Goal: Information Seeking & Learning: Learn about a topic

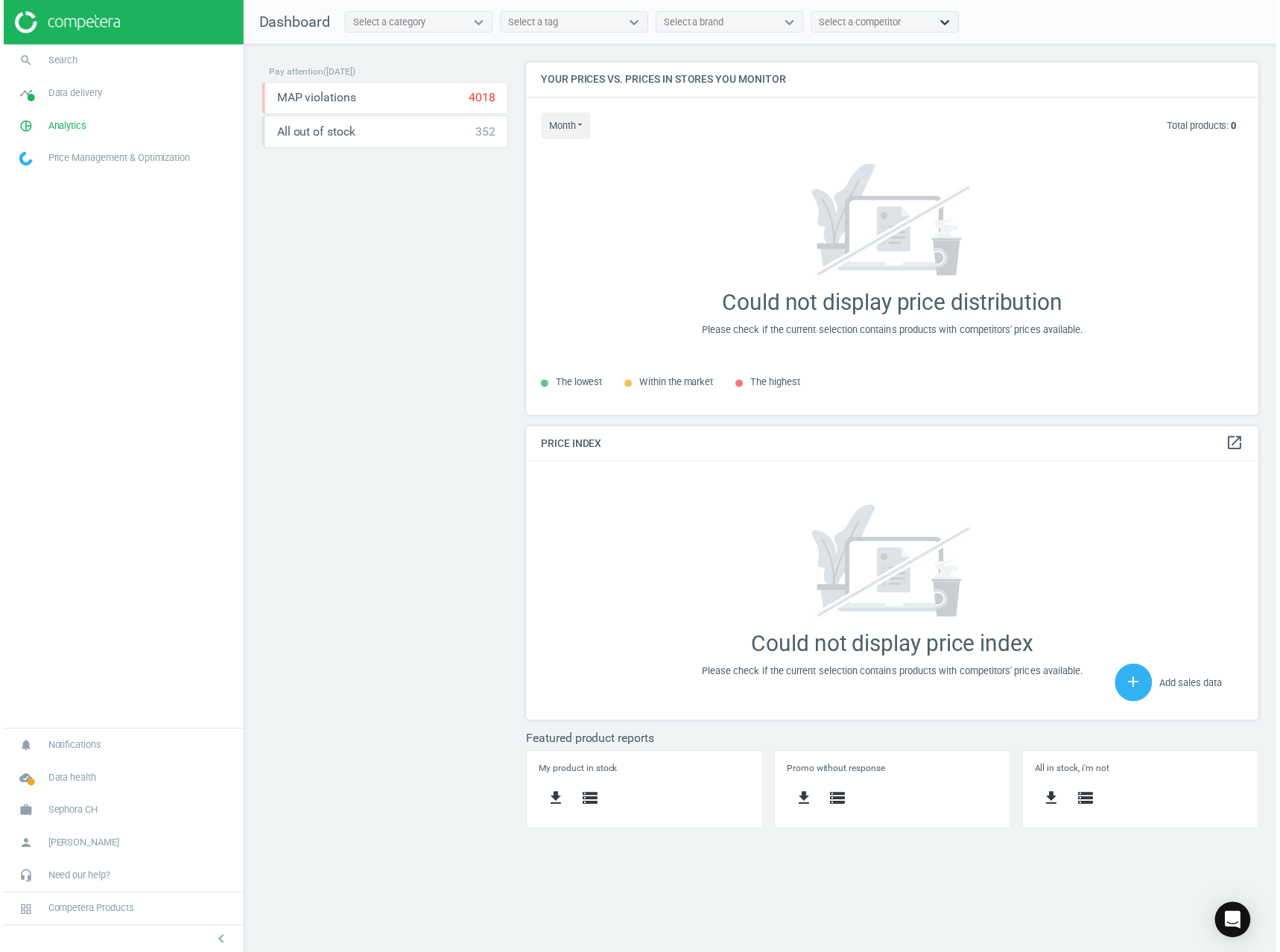
scroll to position [377, 761]
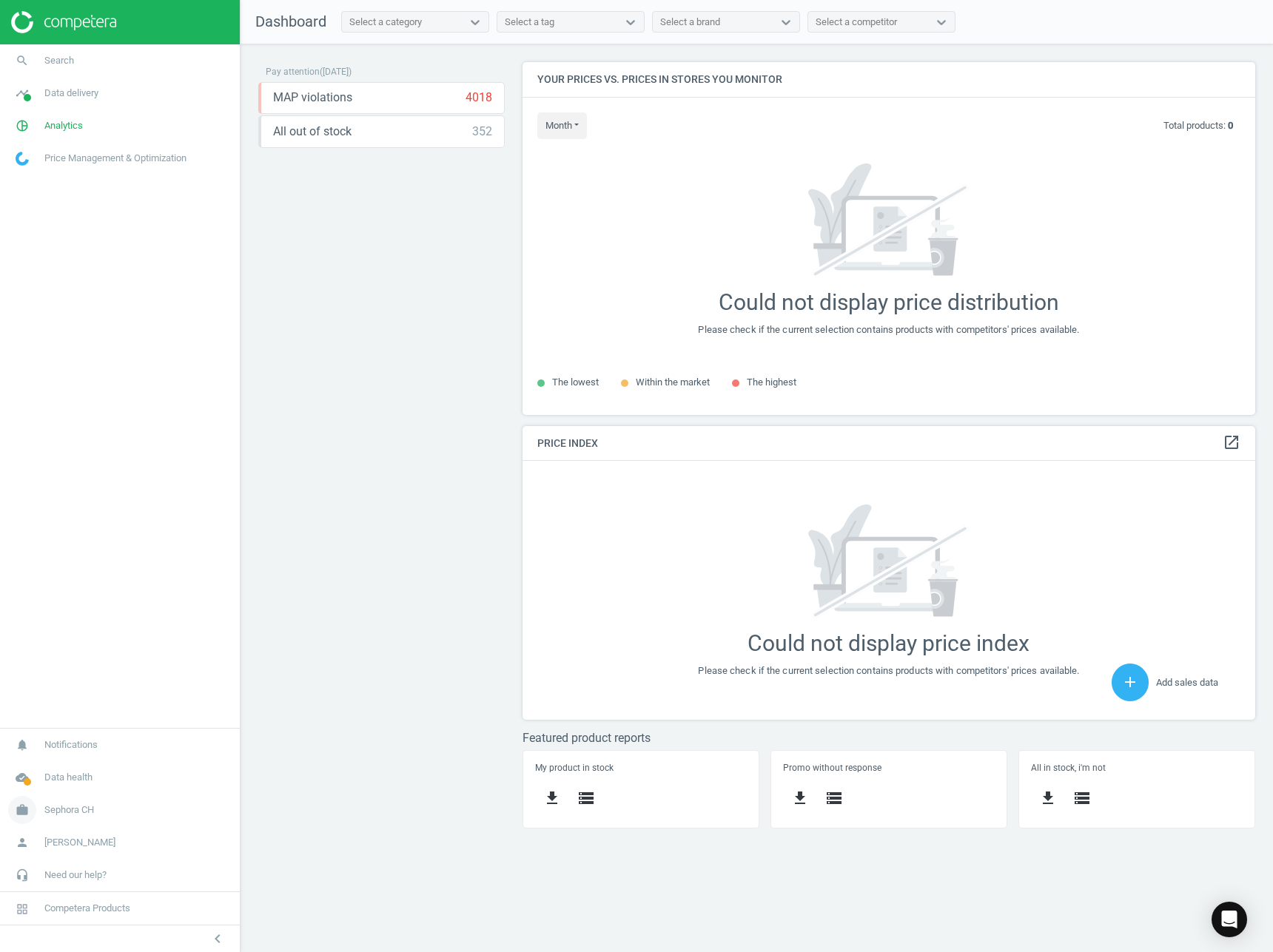
click at [60, 814] on span "Sephora CH" at bounding box center [68, 811] width 49 height 14
click at [65, 765] on span "Switch campaign" at bounding box center [49, 766] width 66 height 12
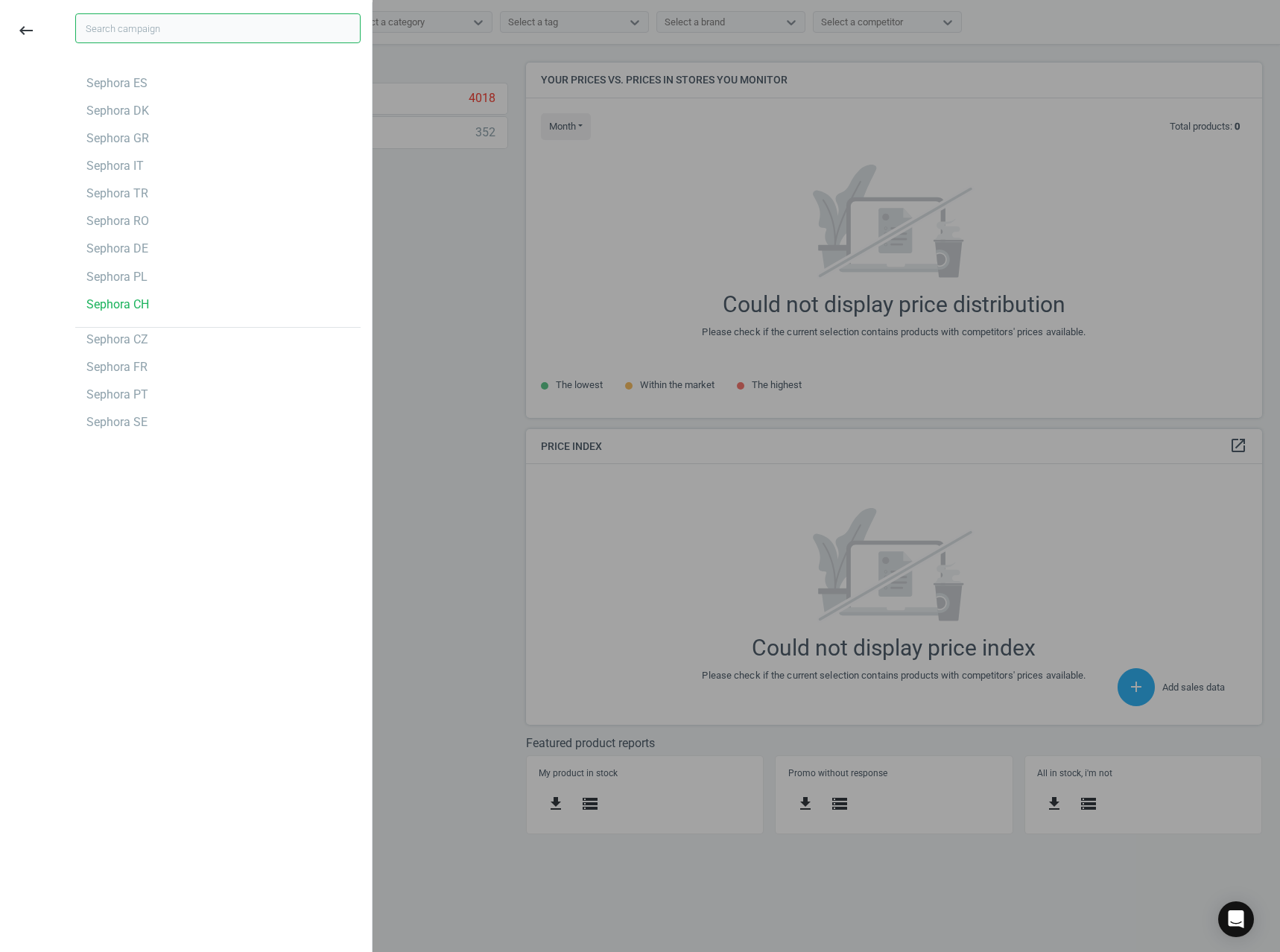
scroll to position [377, 759]
click at [109, 275] on div "Sephora PL" at bounding box center [117, 276] width 61 height 16
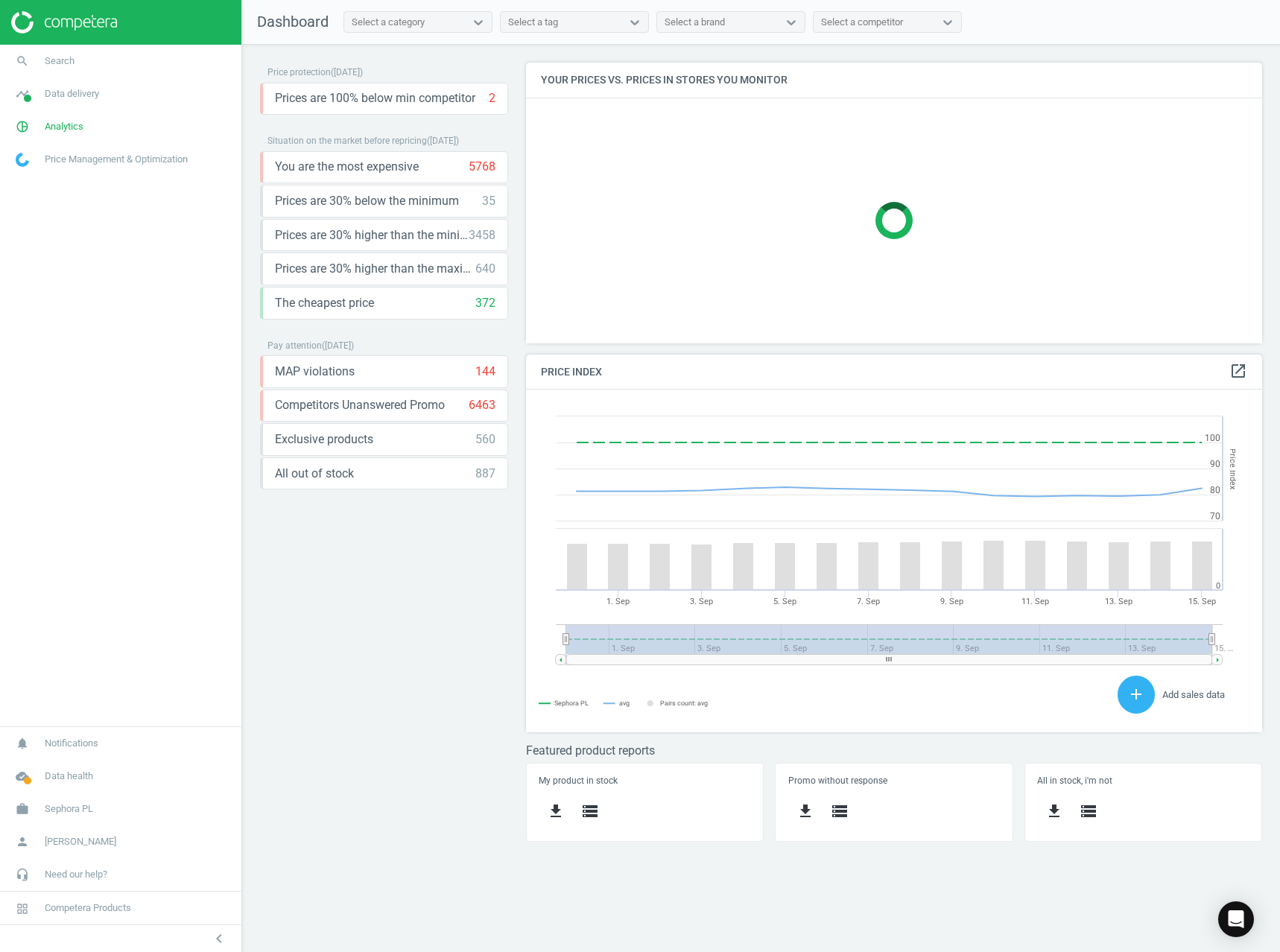
scroll to position [318, 759]
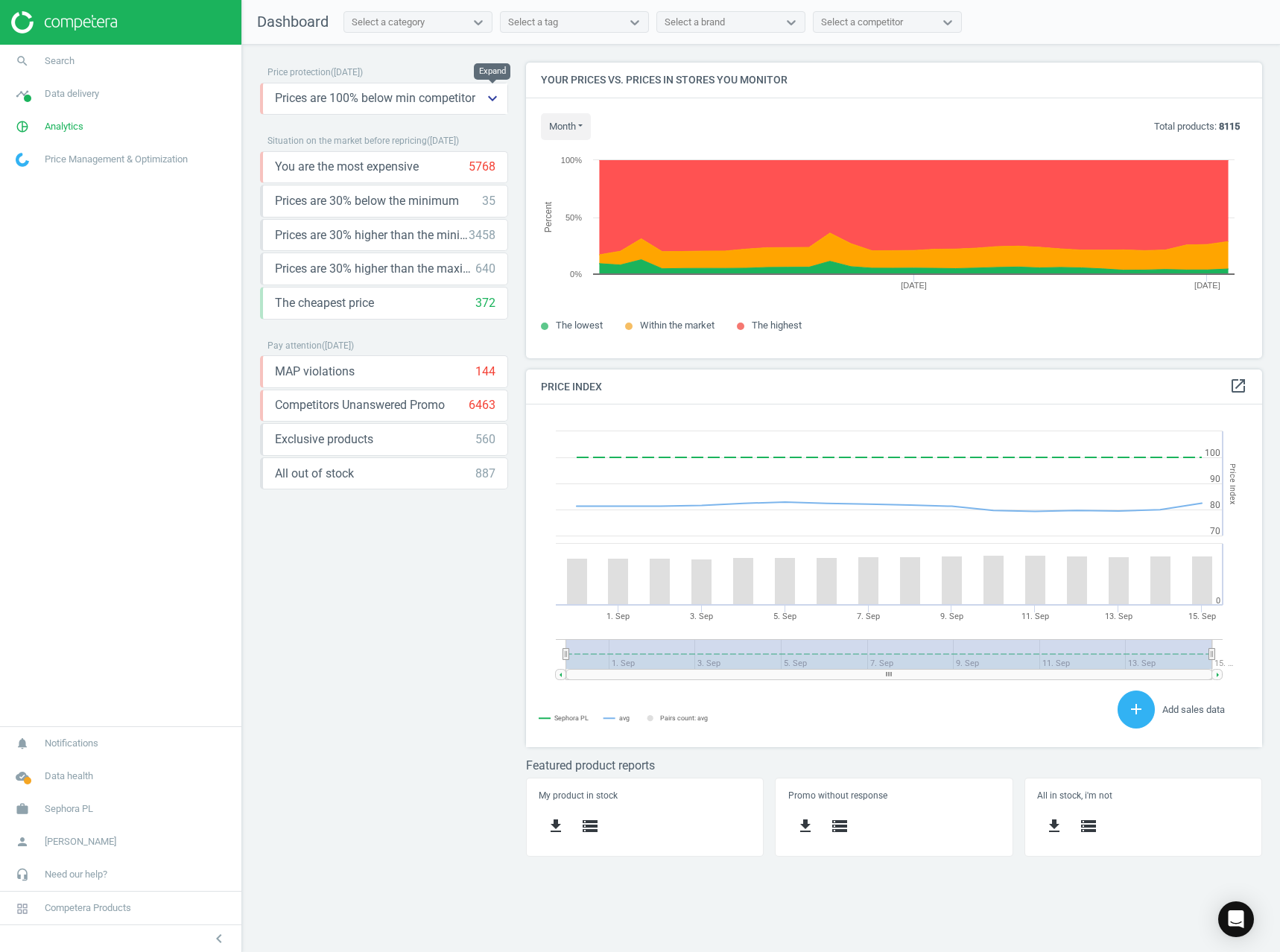
click at [487, 97] on icon "keyboard_arrow_down" at bounding box center [492, 98] width 18 height 18
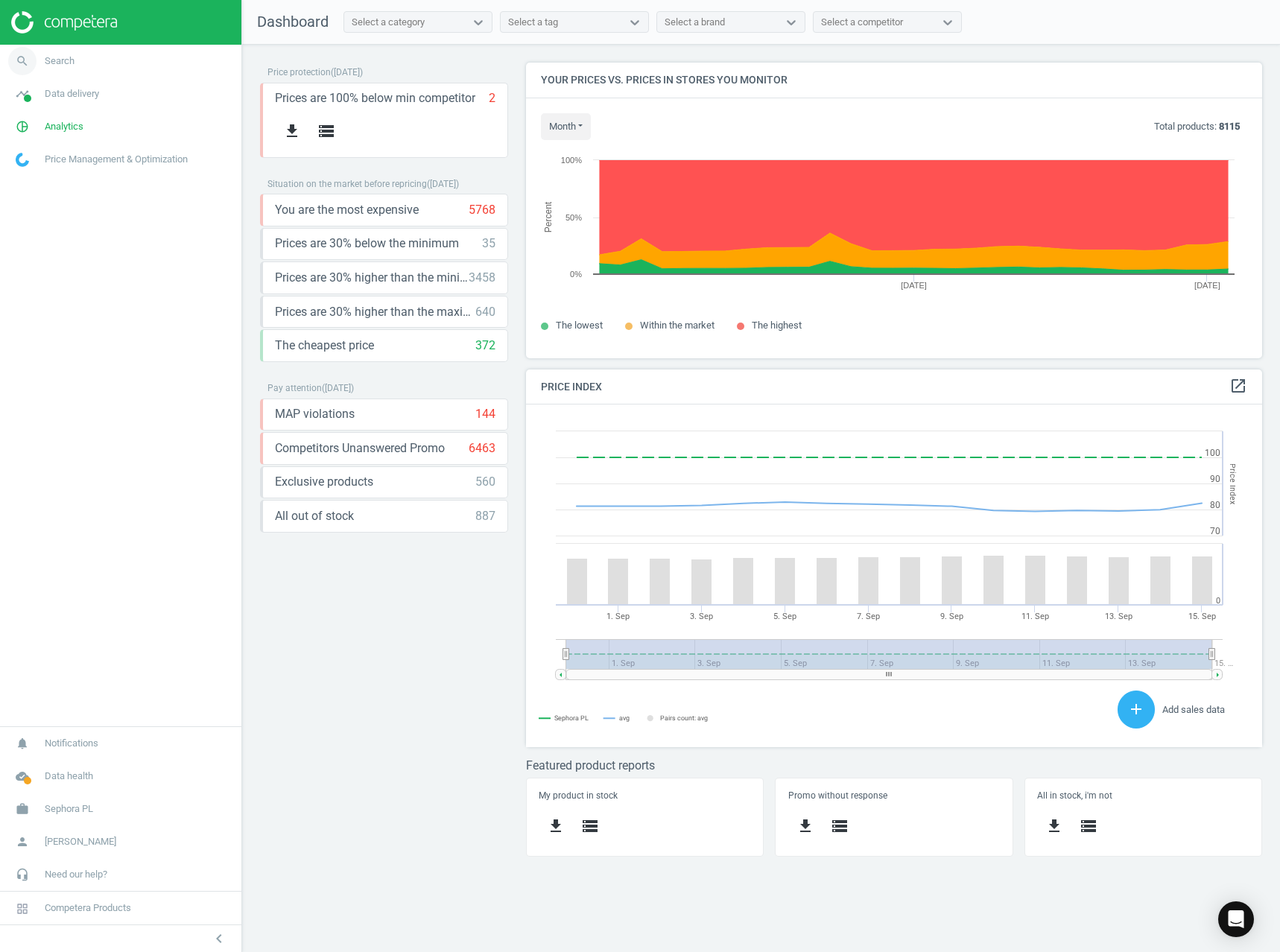
click at [68, 69] on link "search Search" at bounding box center [120, 60] width 241 height 33
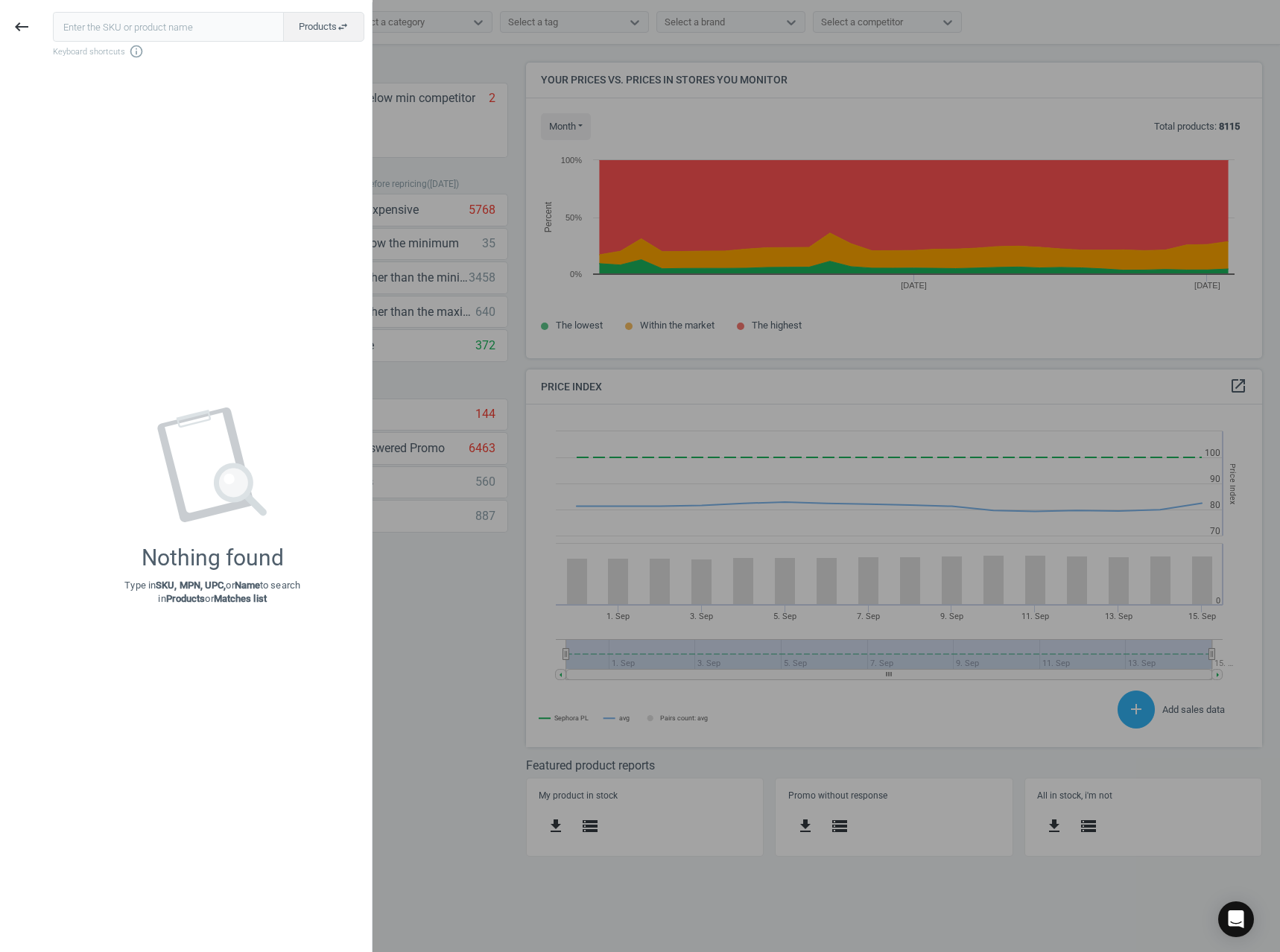
click at [637, 173] on div at bounding box center [640, 476] width 1280 height 952
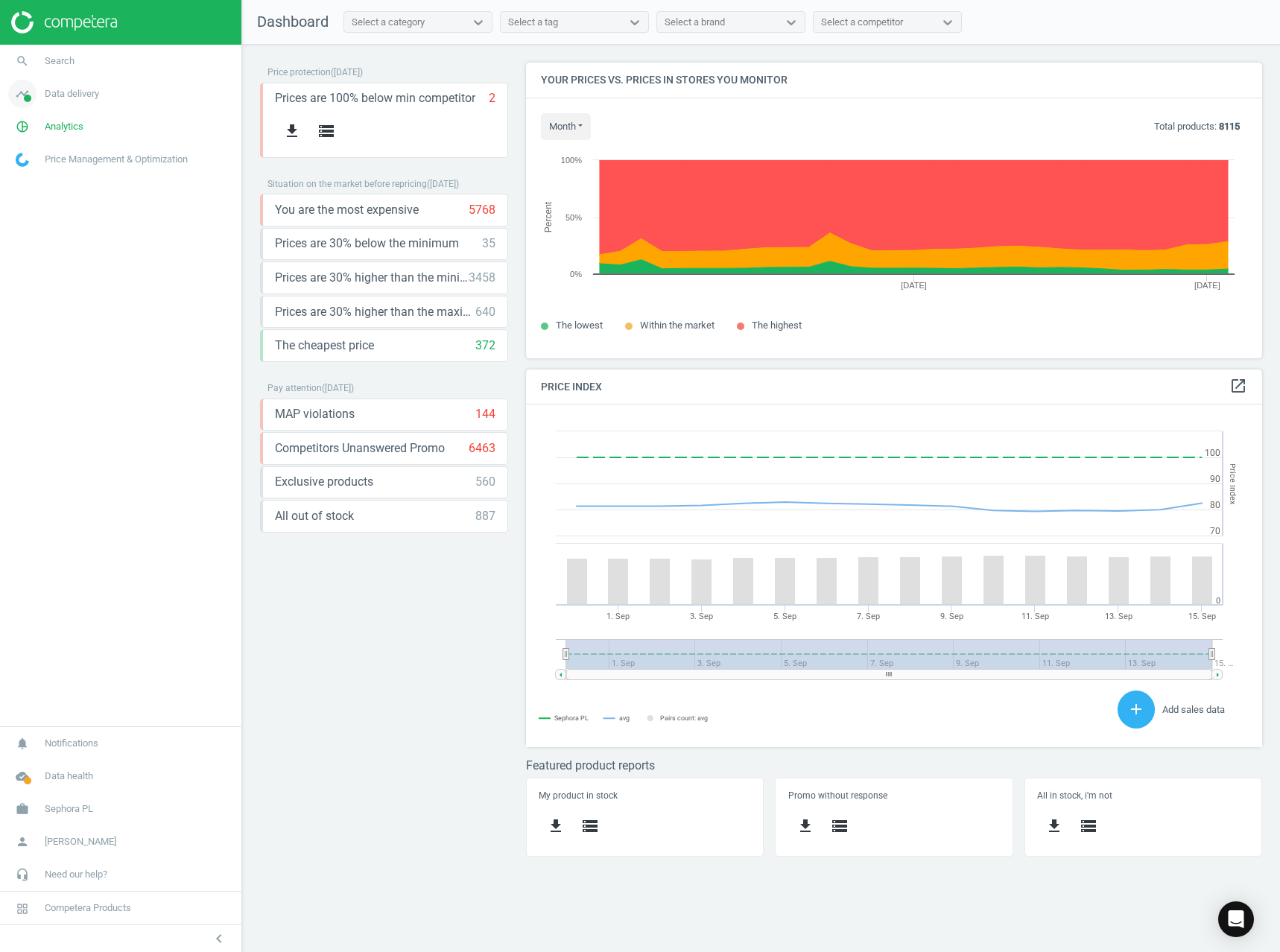
click at [59, 86] on link "timeline Data delivery" at bounding box center [120, 93] width 241 height 33
click at [26, 218] on span "Stores" at bounding box center [28, 216] width 25 height 12
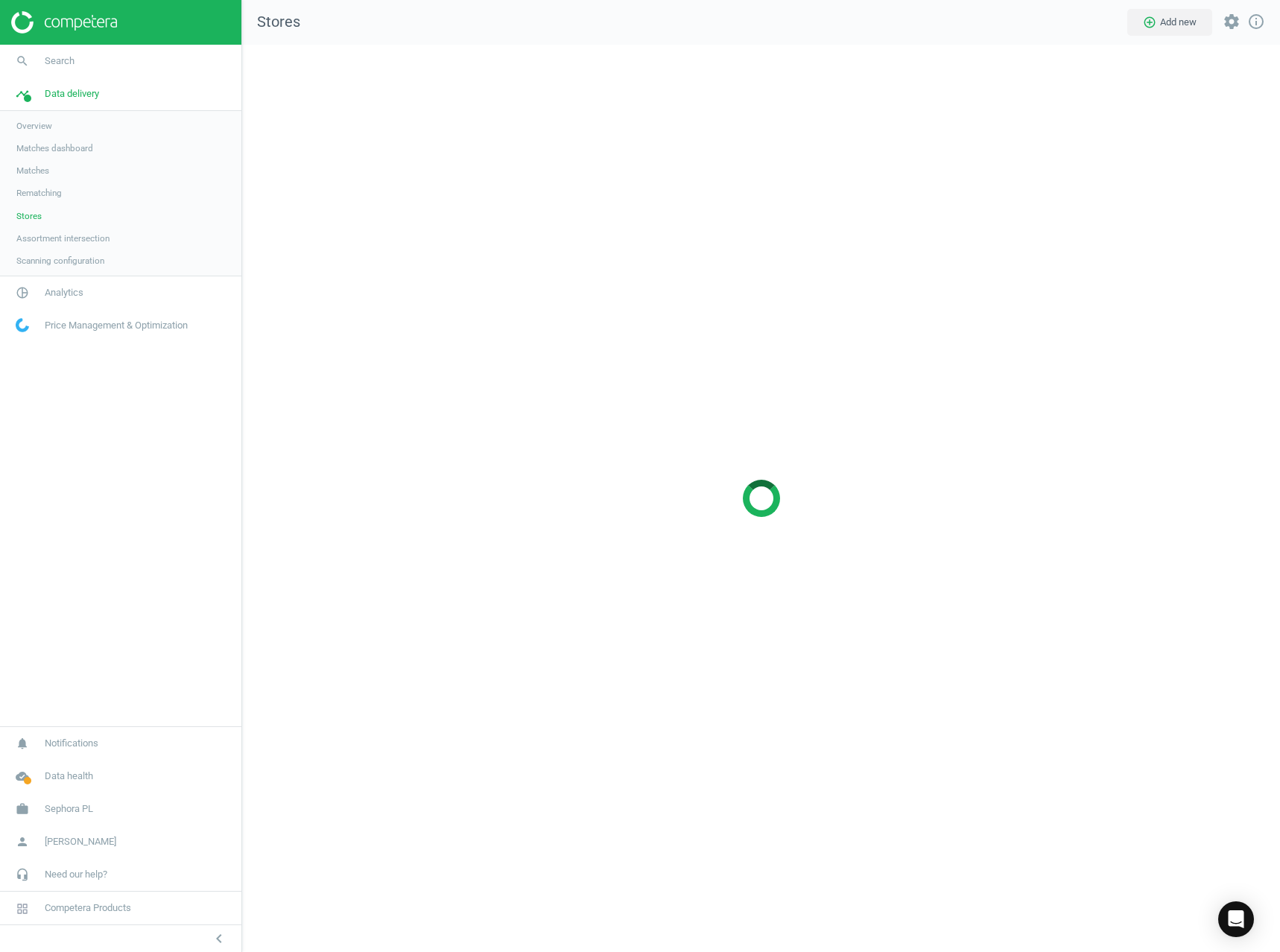
scroll to position [931, 1061]
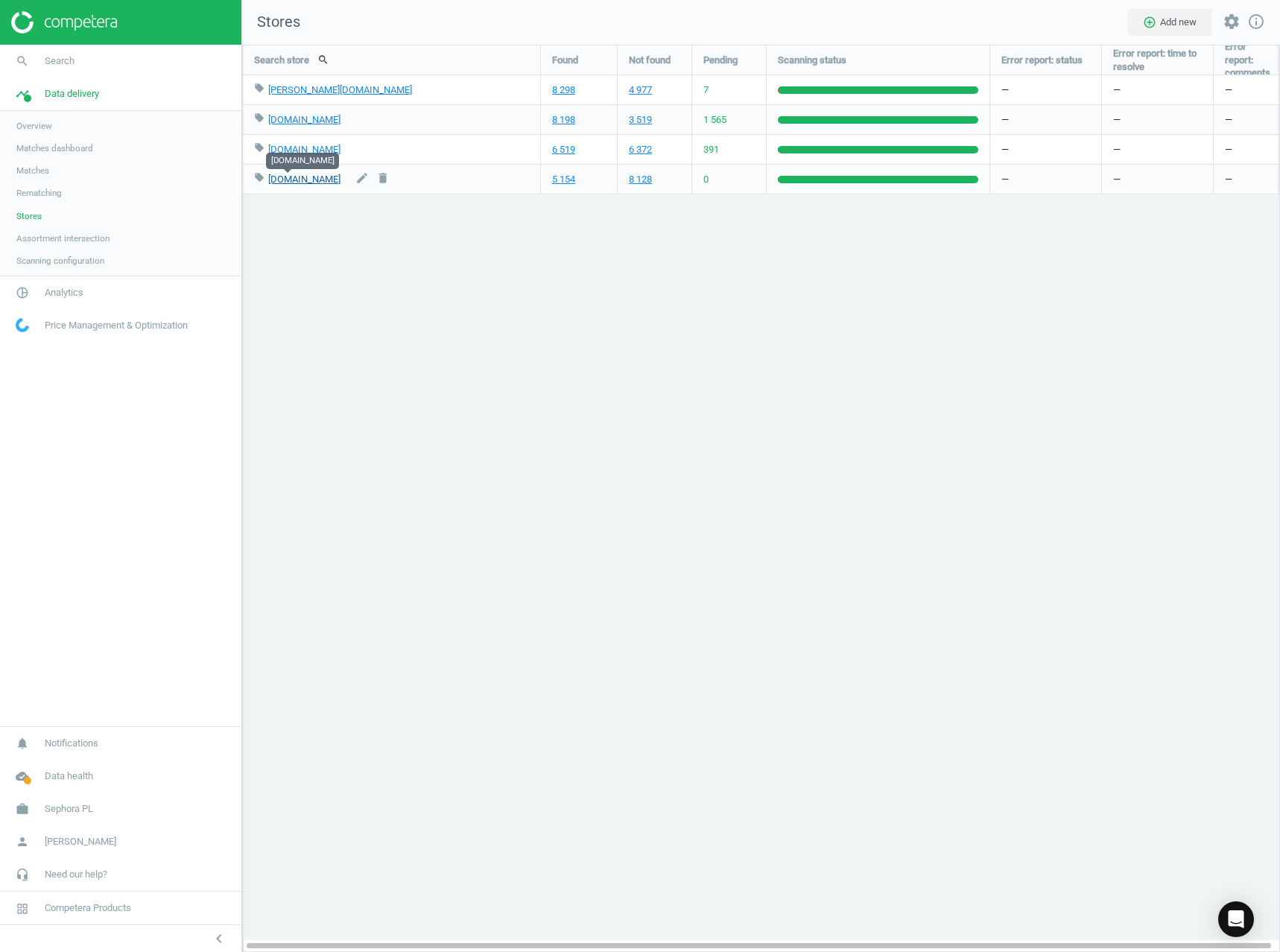
click at [270, 181] on link "[DOMAIN_NAME]" at bounding box center [304, 179] width 72 height 11
click at [149, 67] on link "search Search" at bounding box center [120, 60] width 241 height 33
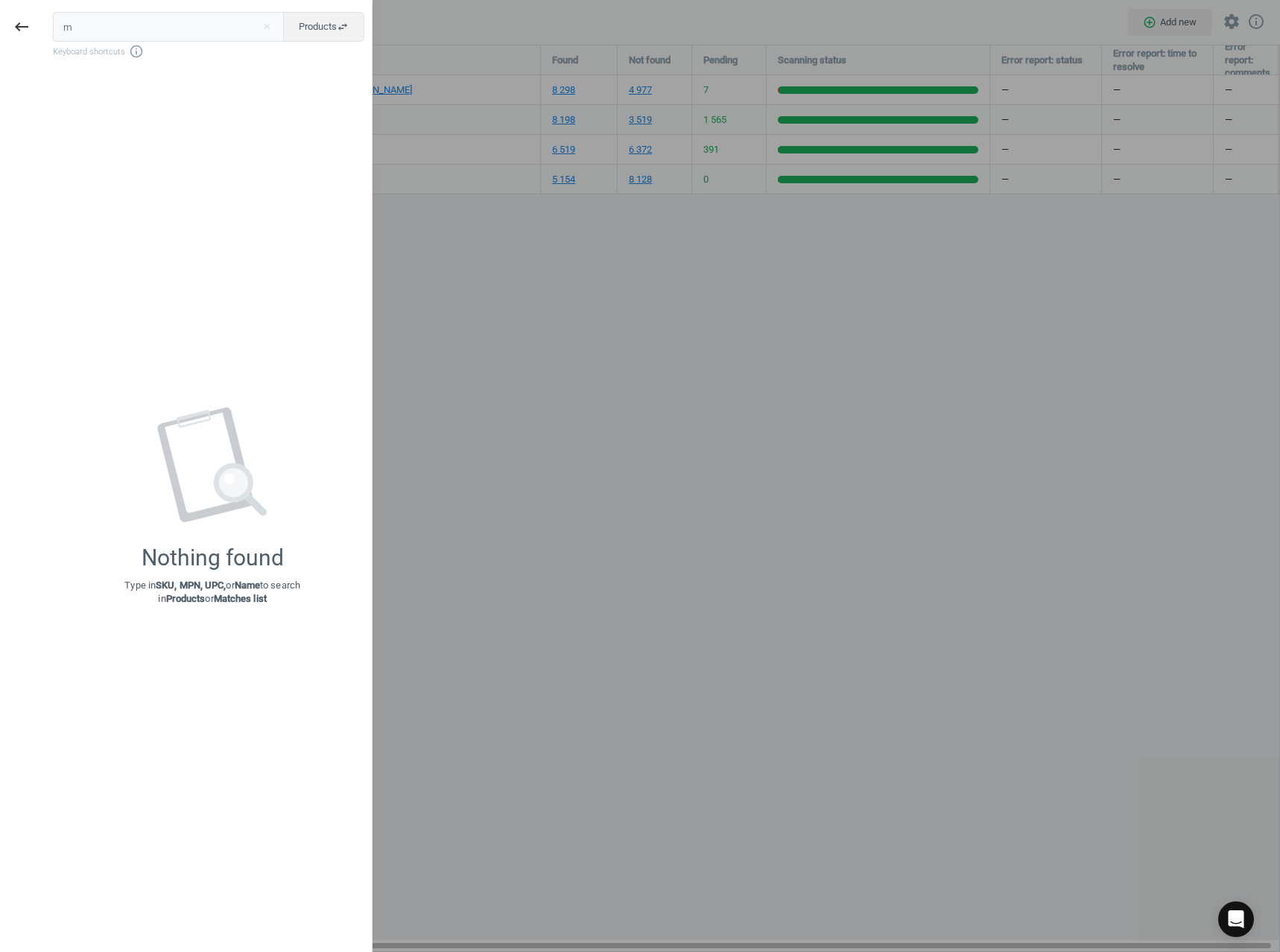
type input "m"
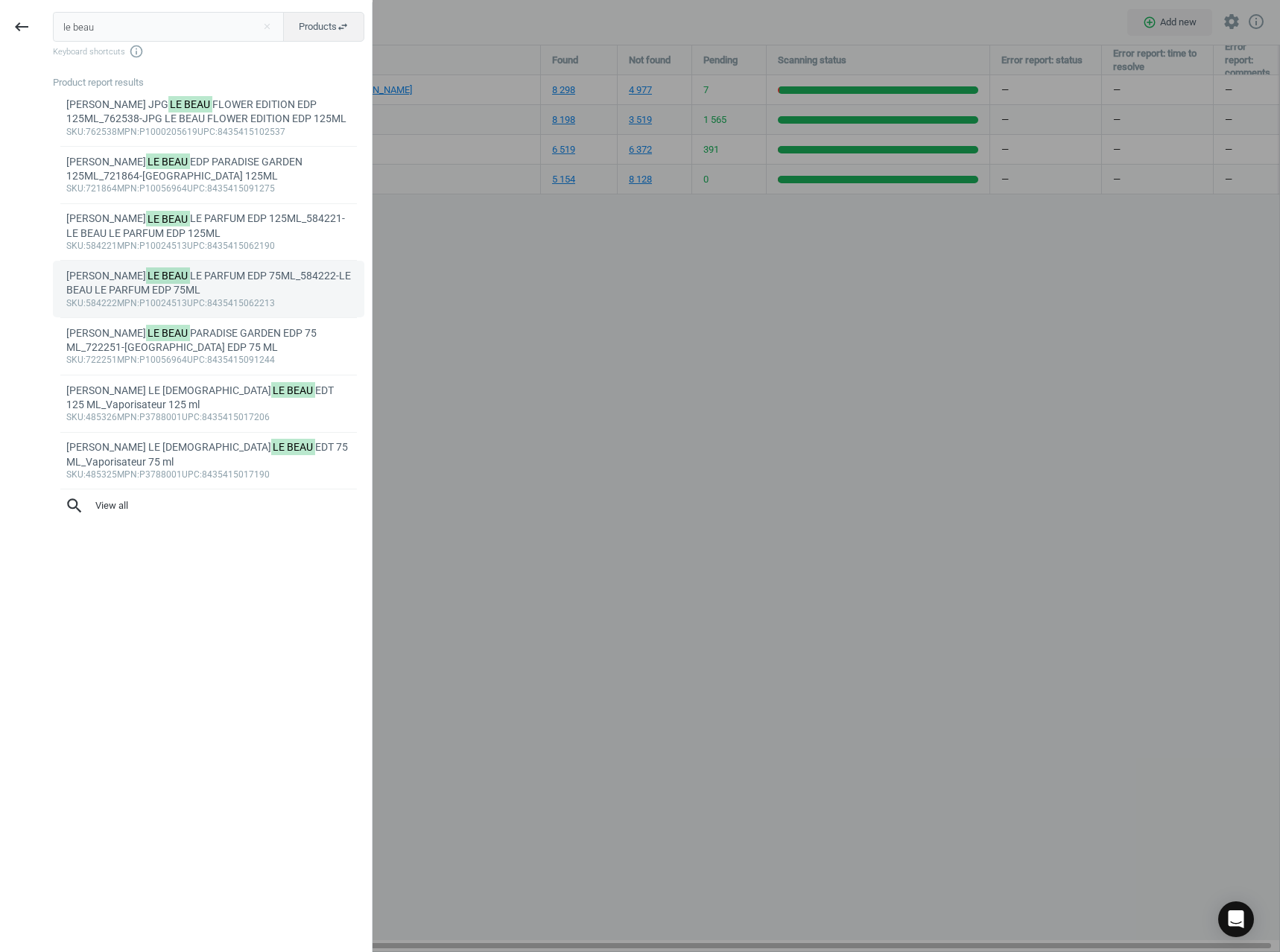
type input "le beau"
click at [199, 284] on div "J.P. GAULTIER LE BEAU LE PARFUM EDP 75ML_584222-LE BEAU LE PARFUM EDP 75ML" at bounding box center [209, 283] width 286 height 29
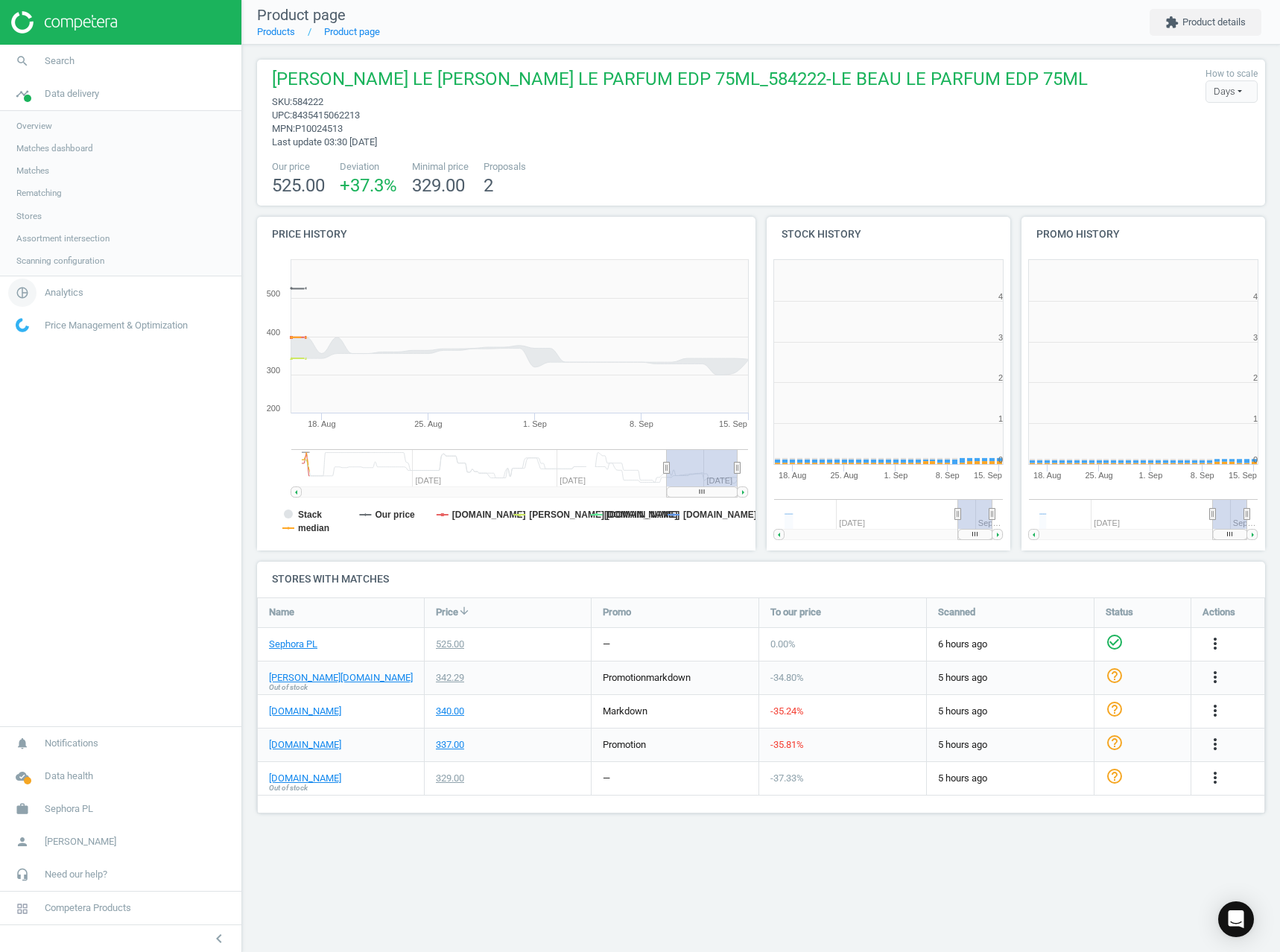
scroll to position [321, 266]
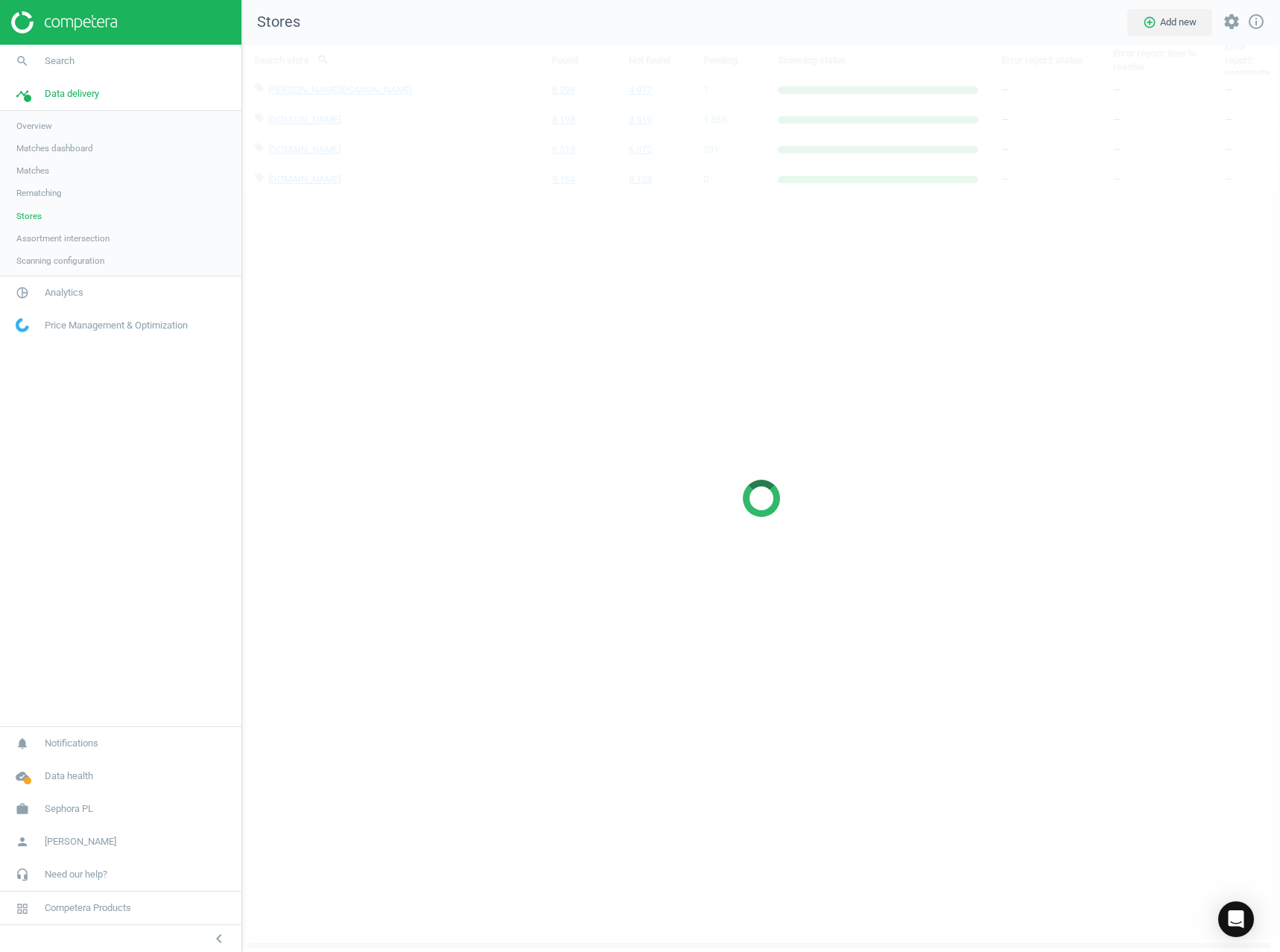
scroll to position [931, 1061]
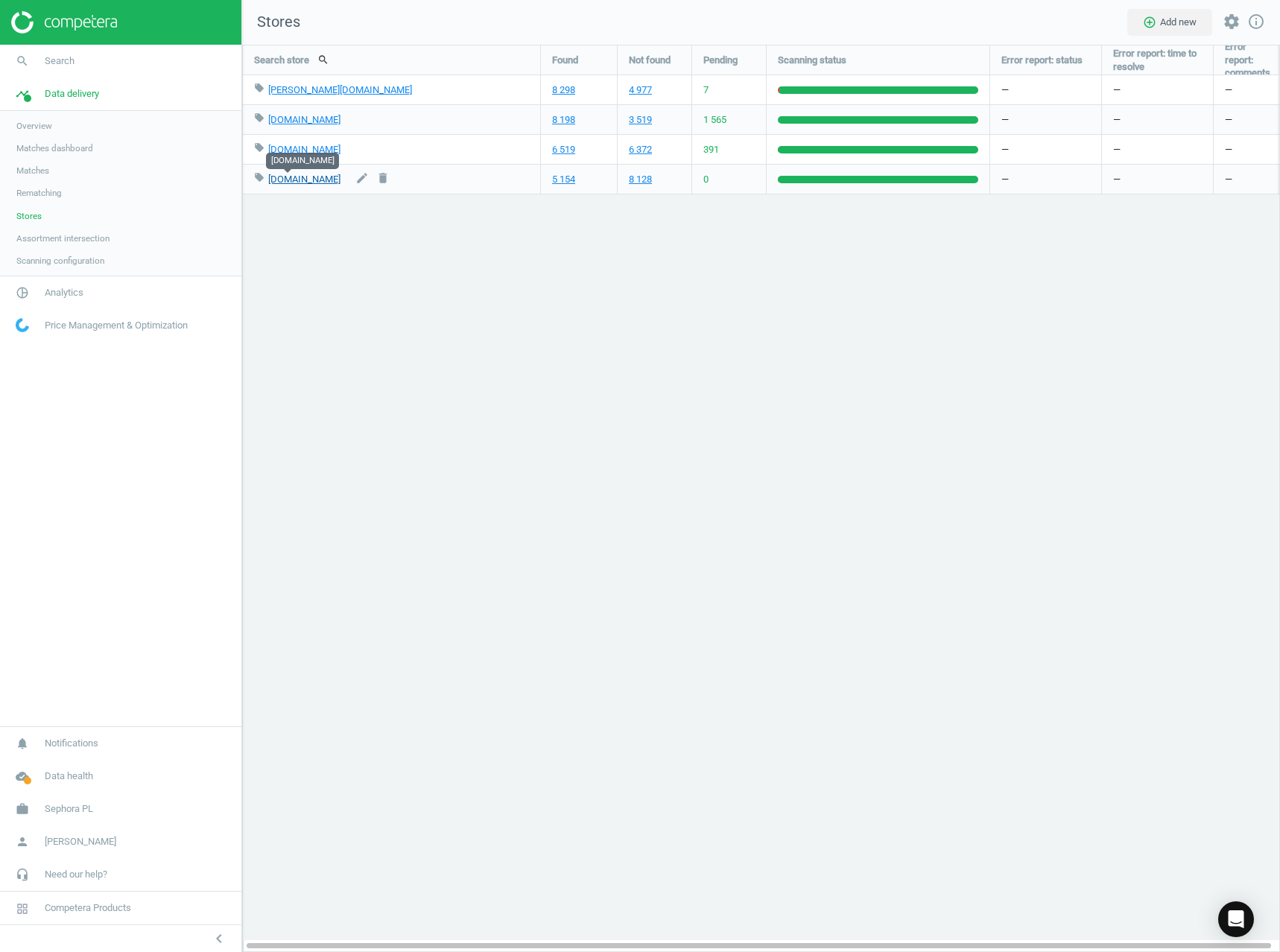
click at [276, 179] on link "[DOMAIN_NAME]" at bounding box center [304, 179] width 72 height 11
click at [562, 176] on link "5 154" at bounding box center [563, 180] width 23 height 14
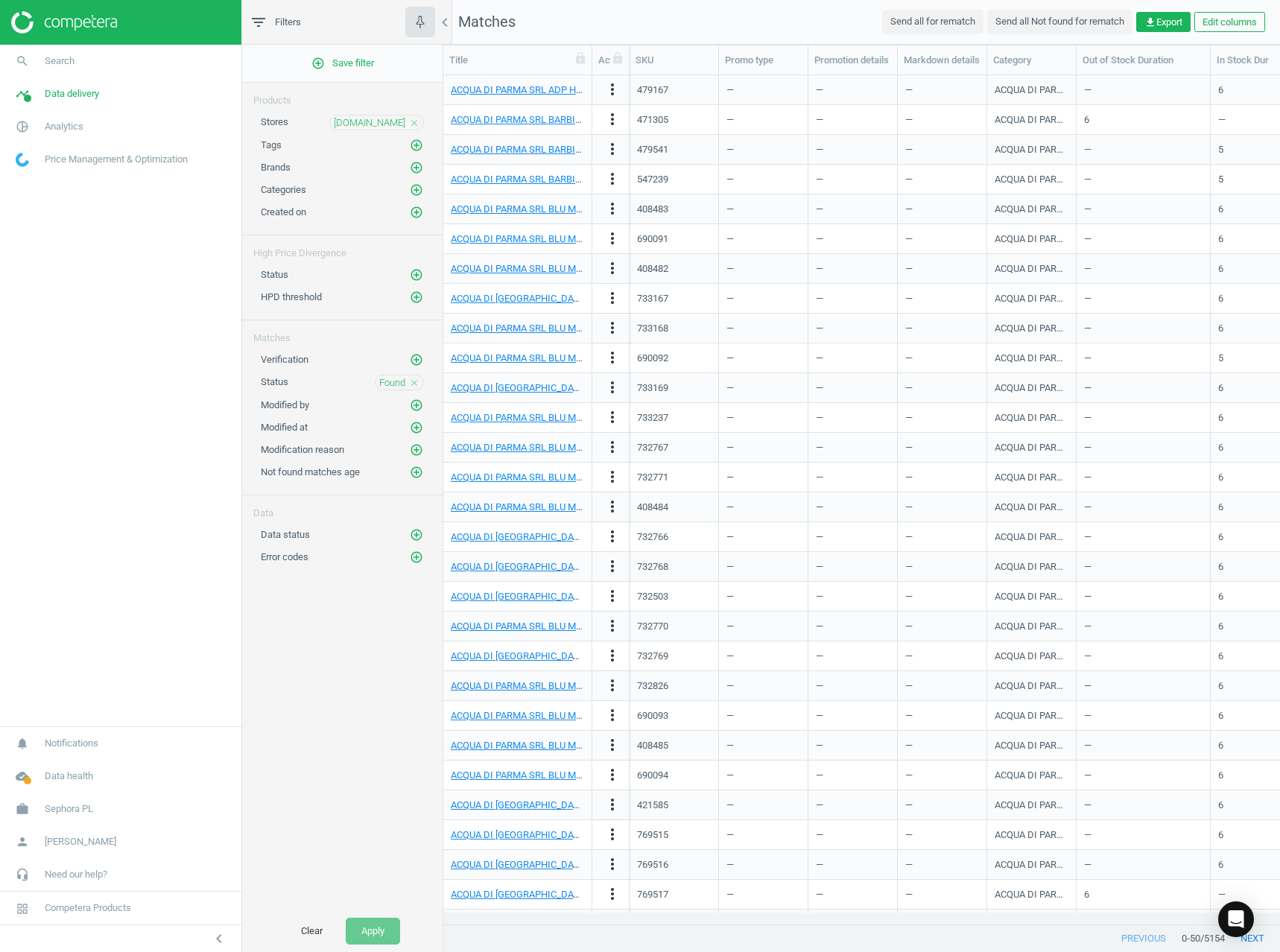
scroll to position [521, 0]
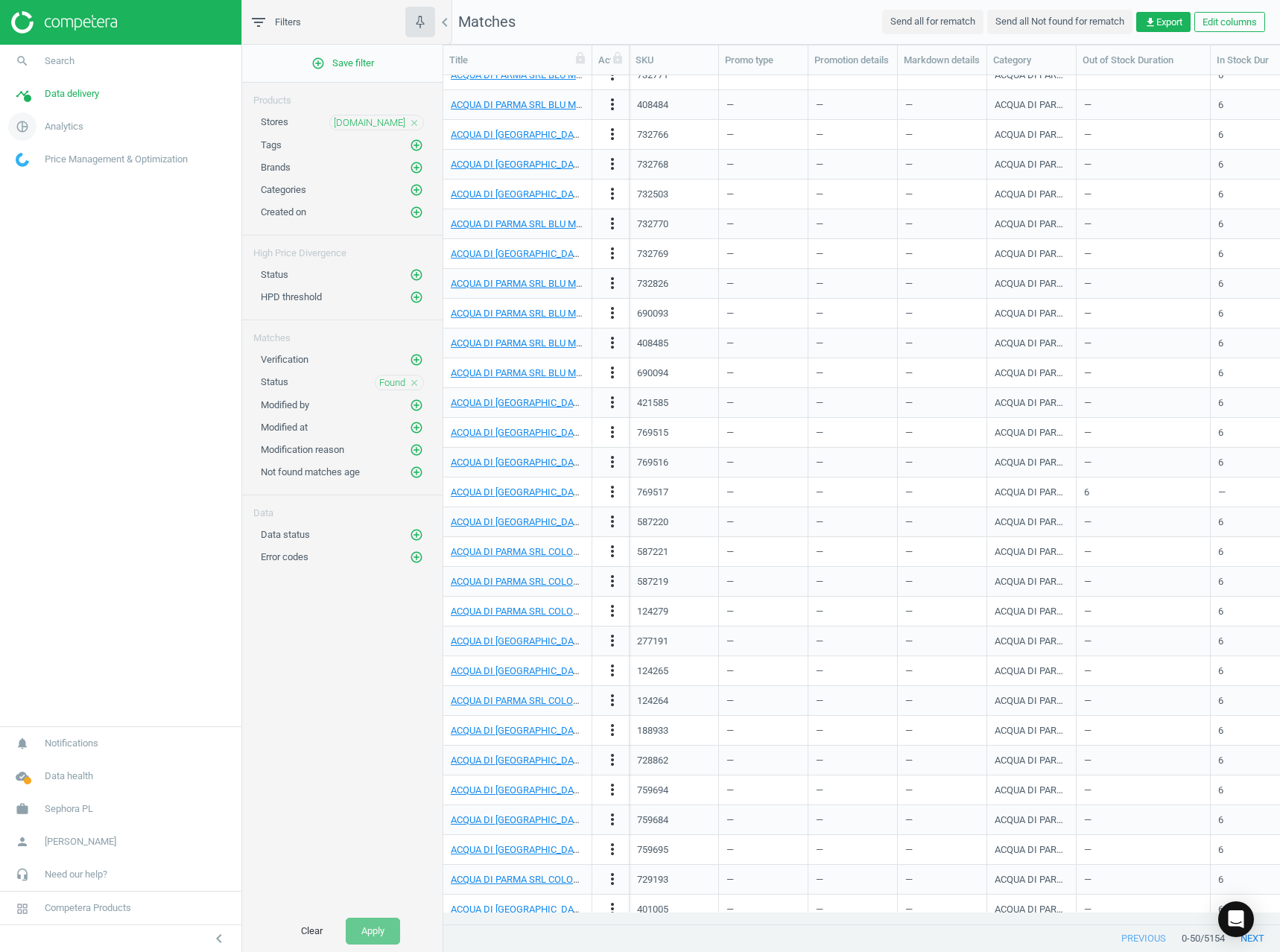
click at [64, 122] on span "Analytics" at bounding box center [64, 127] width 39 height 14
click at [39, 184] on span "Products" at bounding box center [34, 181] width 35 height 12
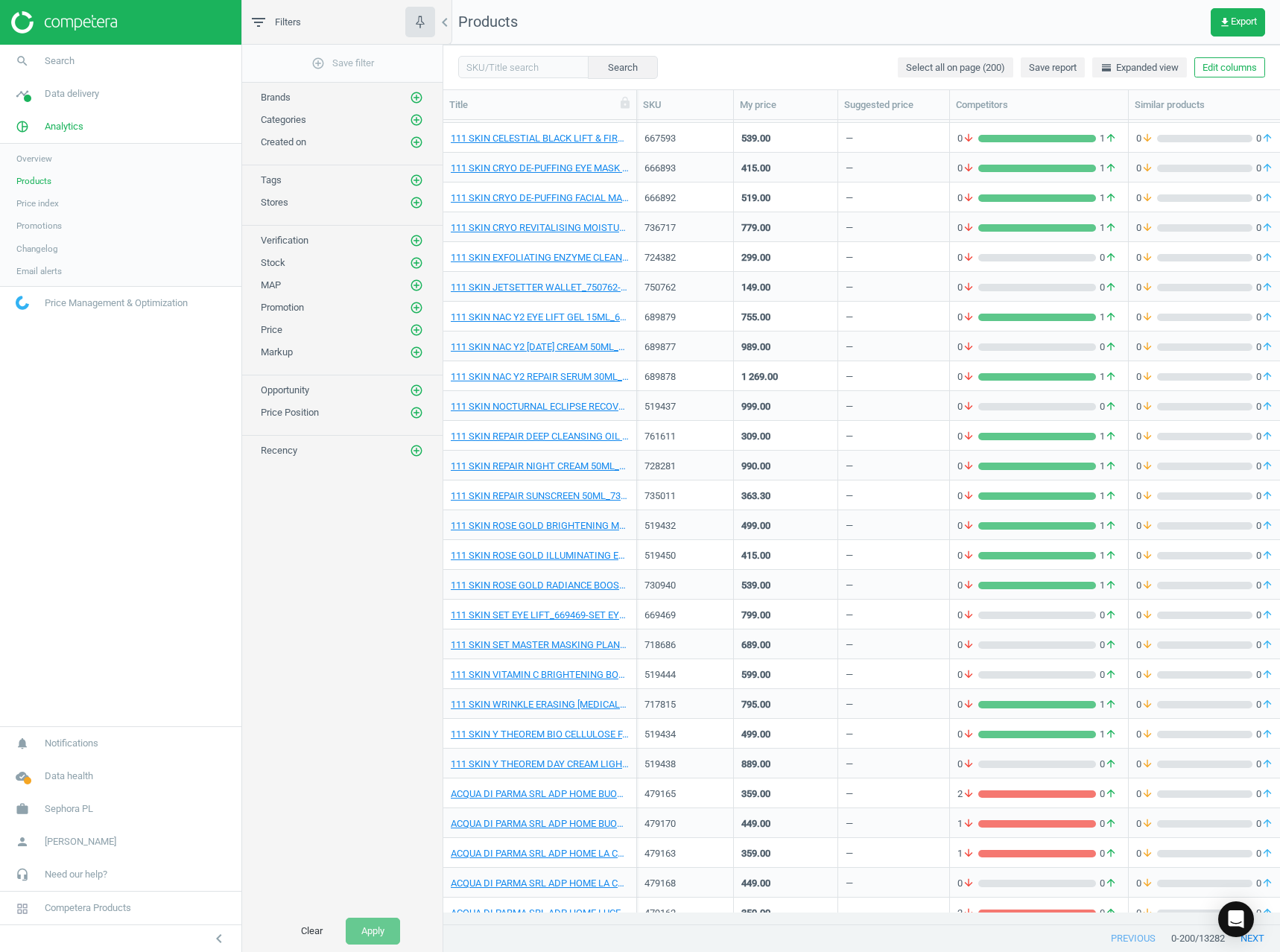
scroll to position [596, 0]
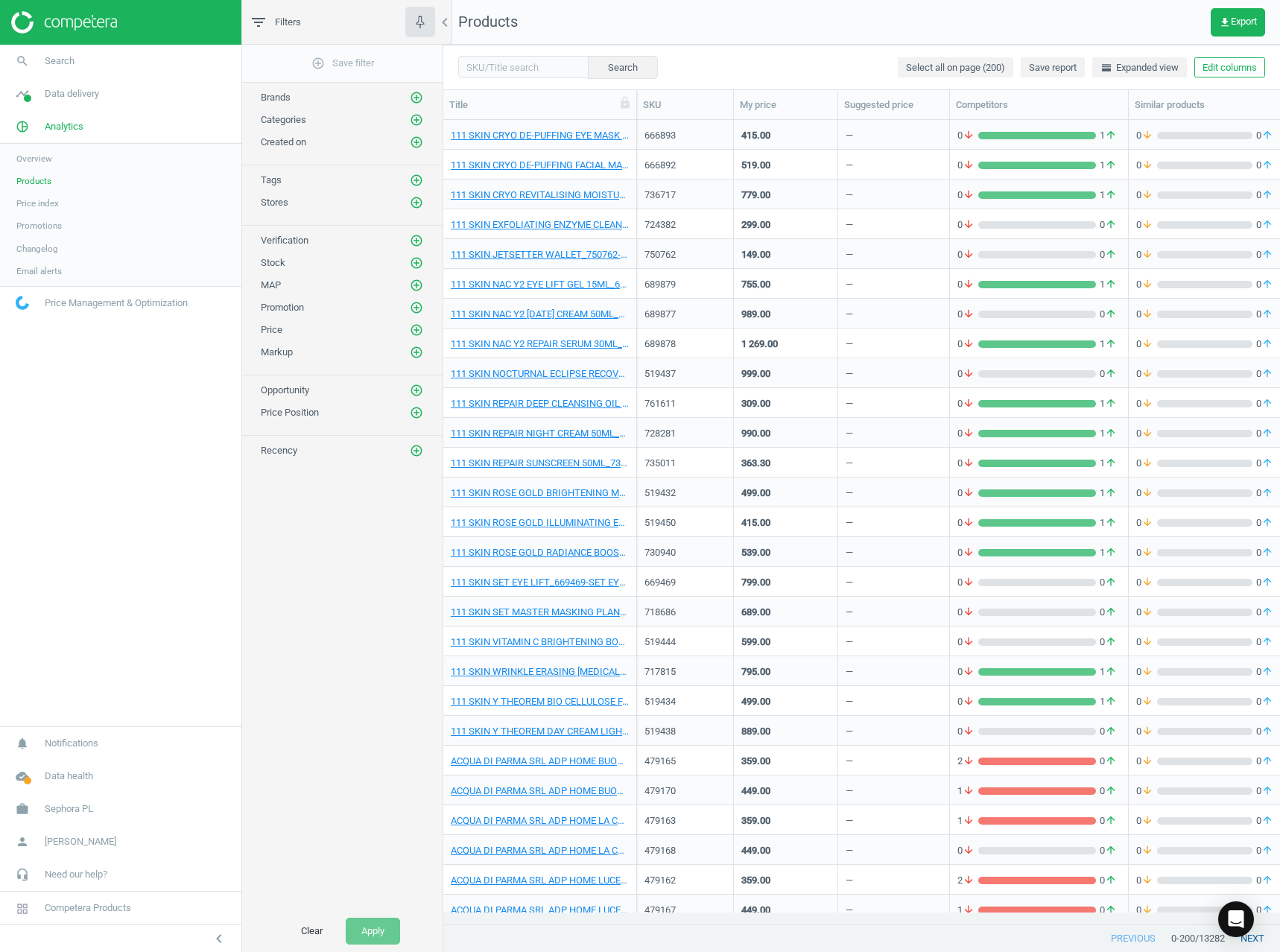
click at [1265, 941] on button "next" at bounding box center [1252, 938] width 55 height 27
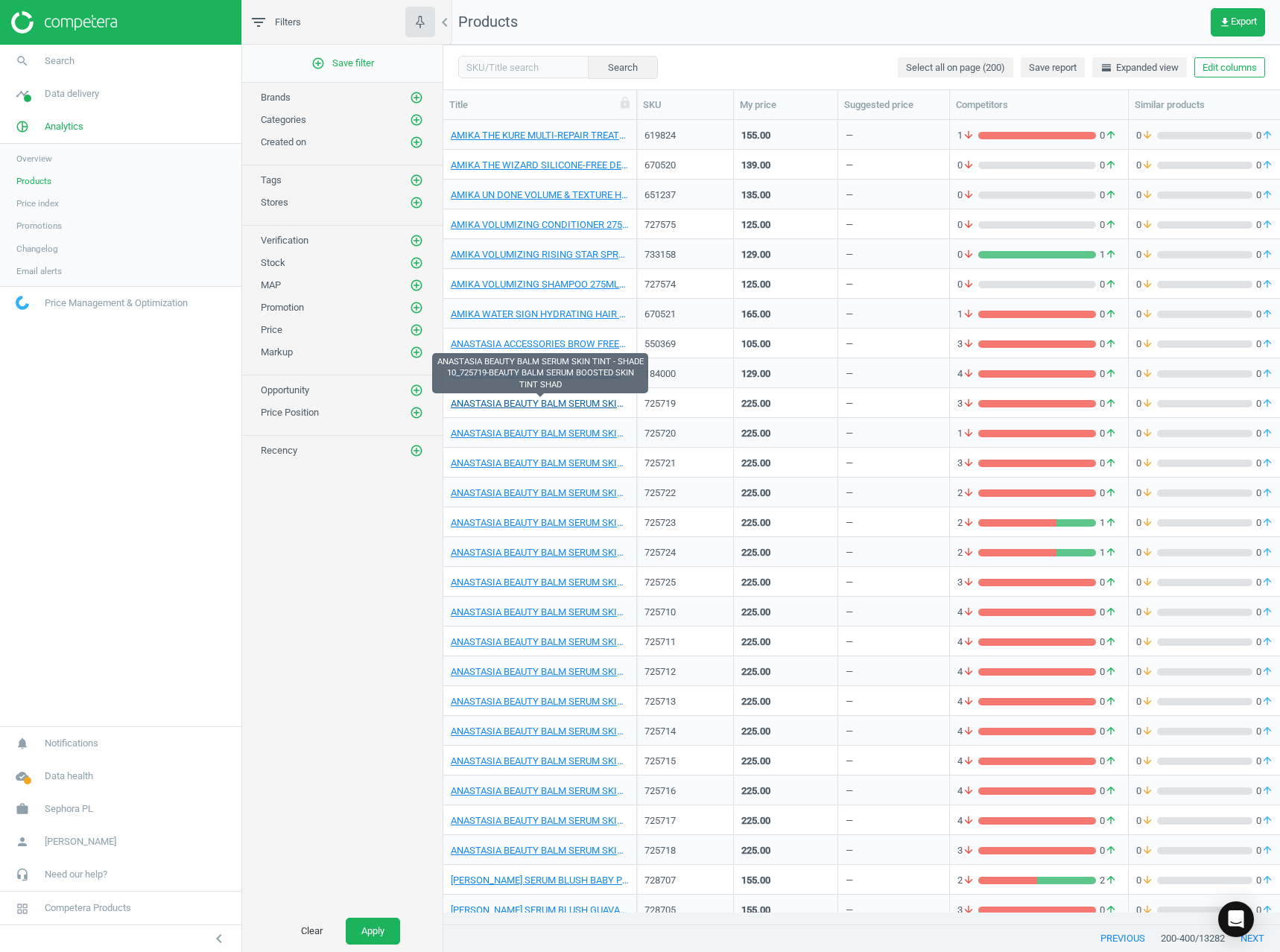
click at [609, 399] on link "ANASTASIA BEAUTY BALM SERUM SKIN TINT - SHADE 10_725719-BEAUTY BALM SERUM BOOST…" at bounding box center [540, 404] width 178 height 14
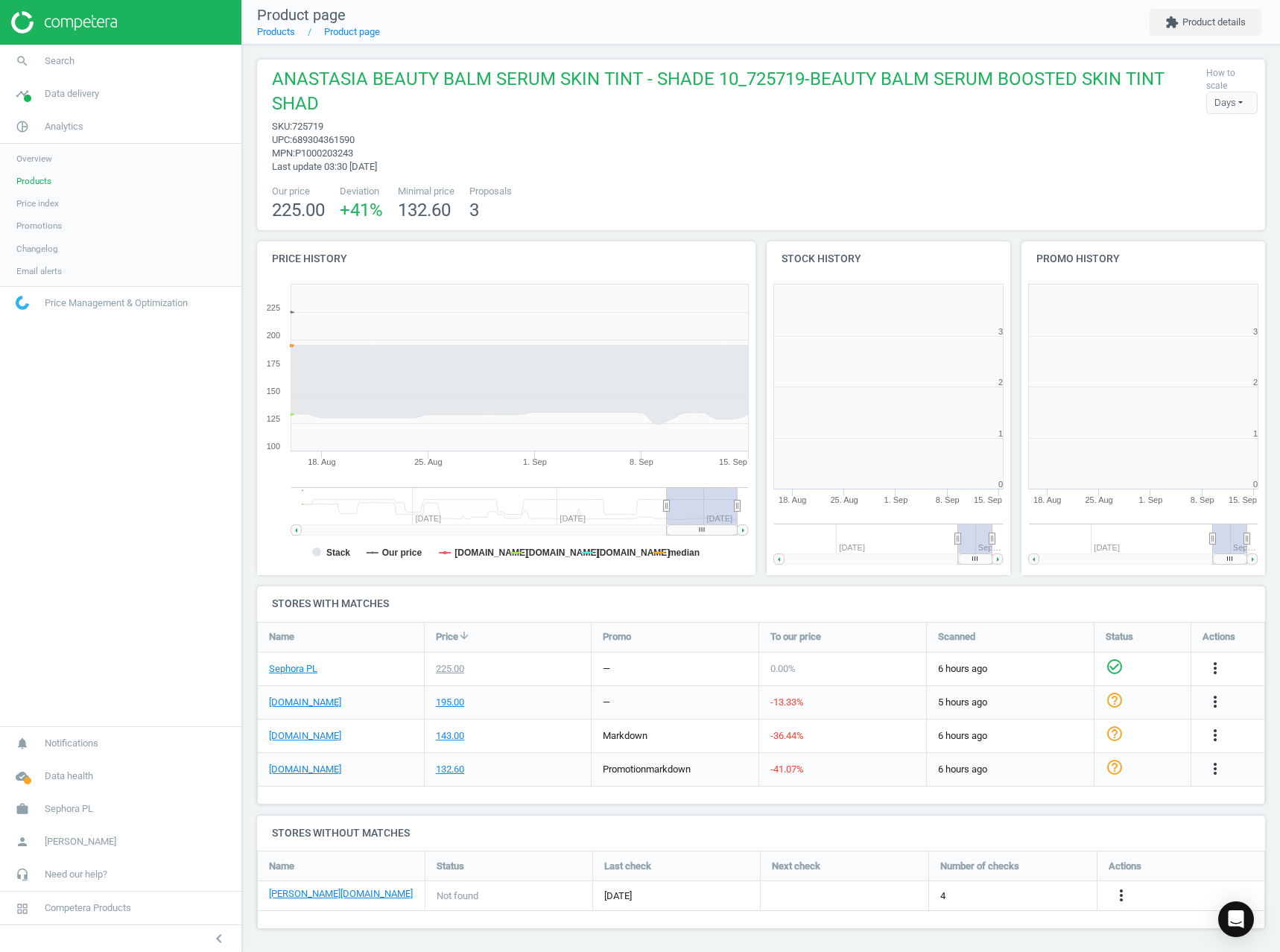
scroll to position [321, 266]
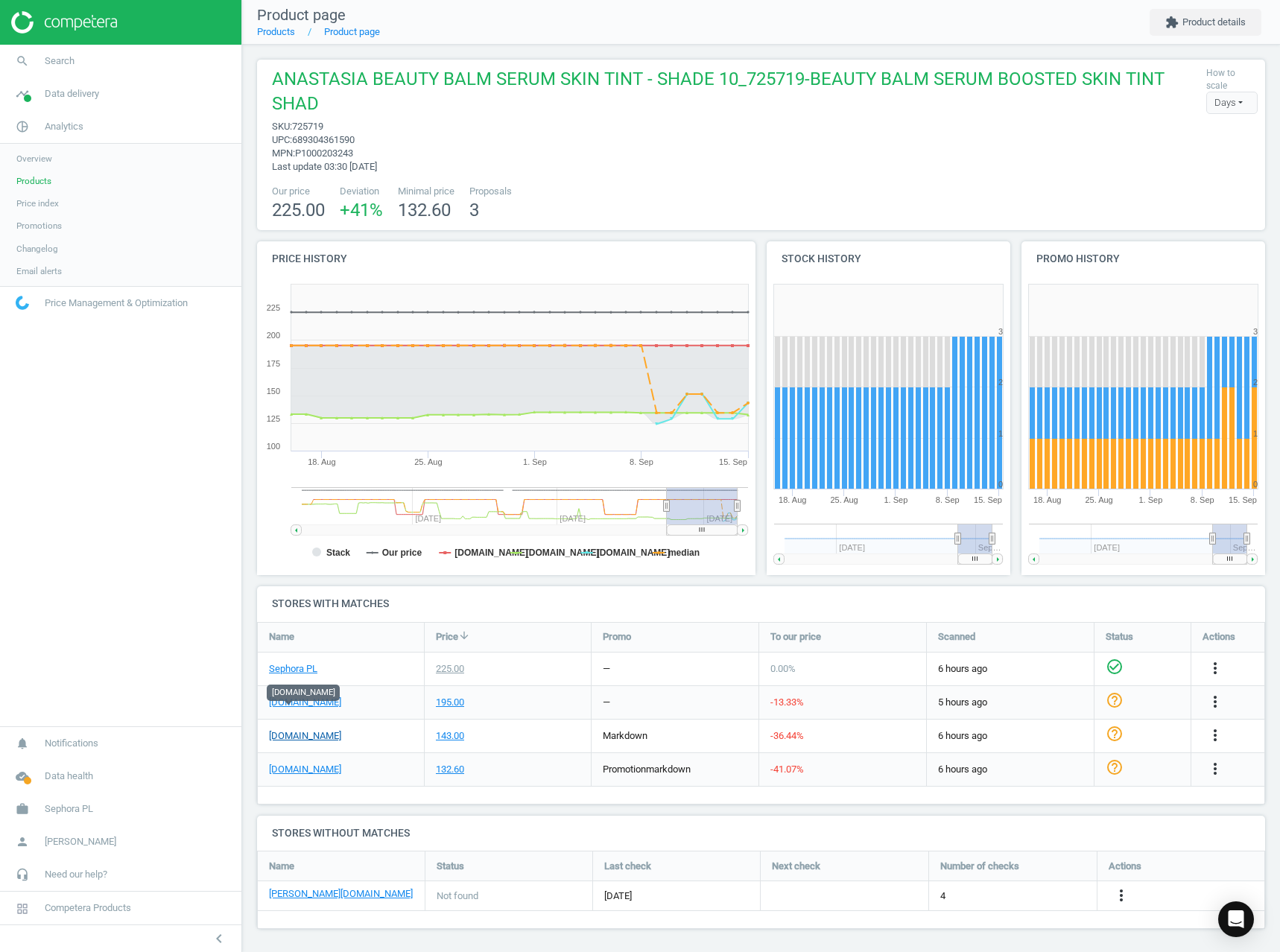
click at [286, 729] on link "[DOMAIN_NAME]" at bounding box center [305, 736] width 72 height 14
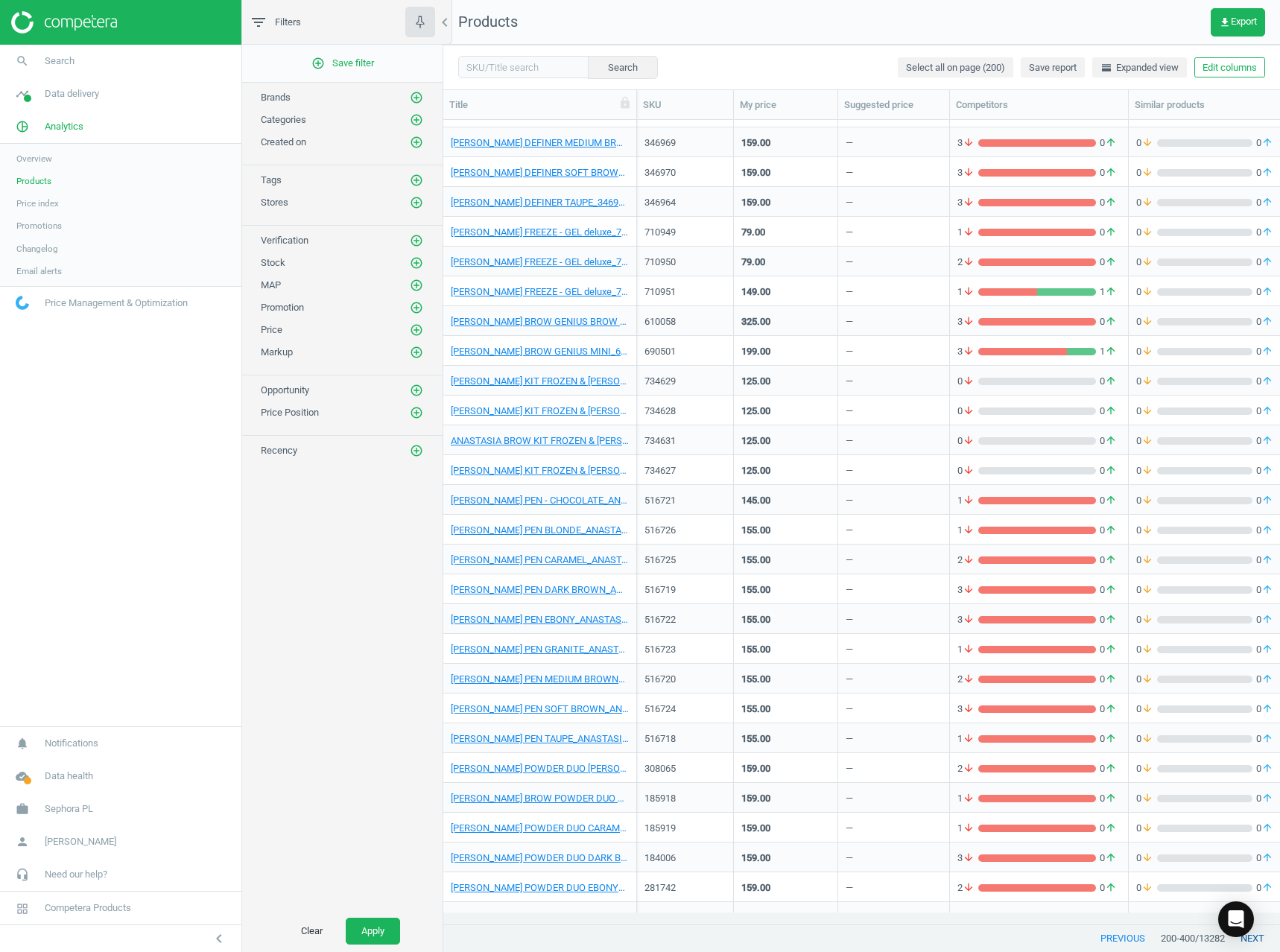
scroll to position [1963, 0]
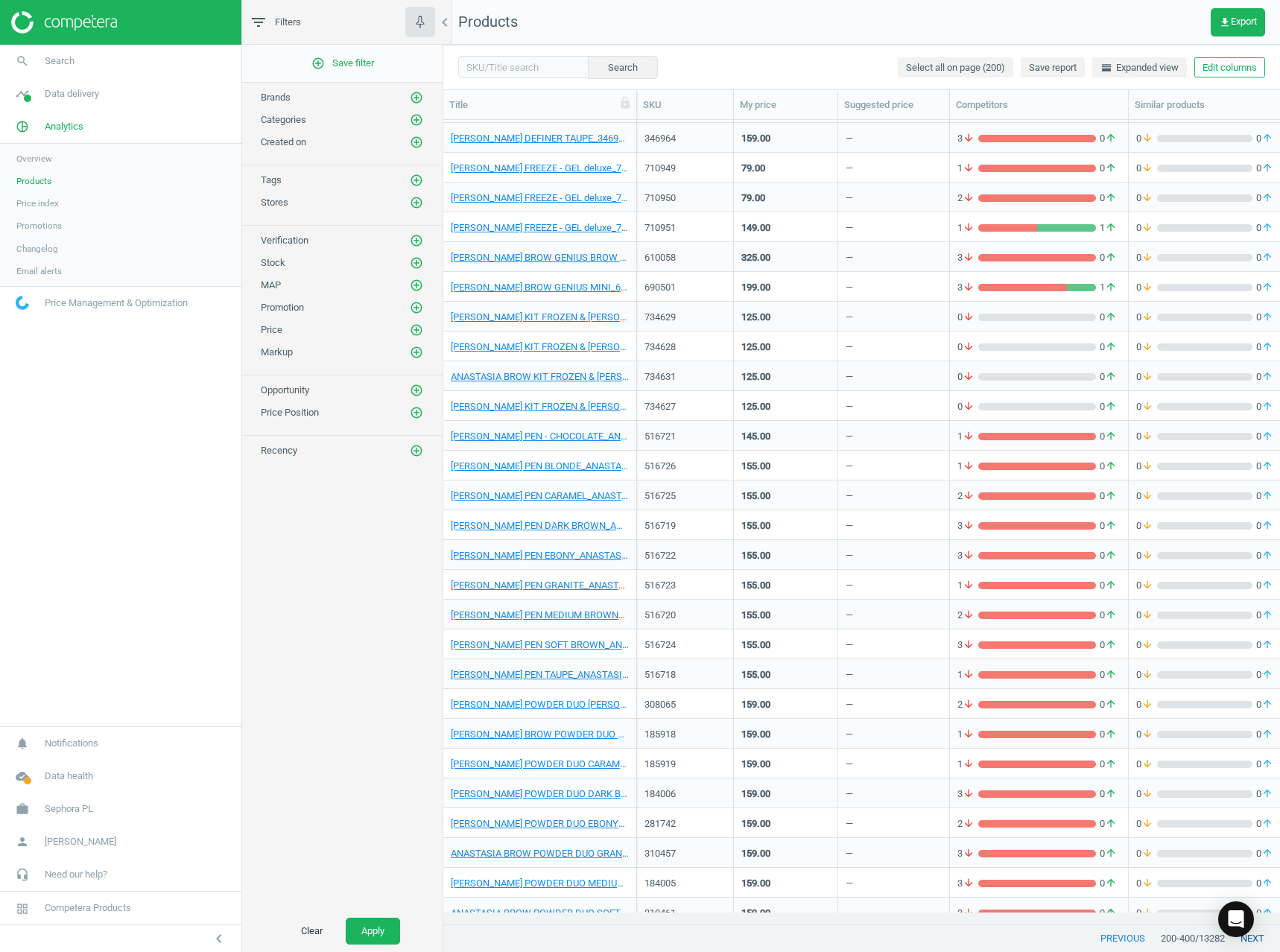
click at [1265, 946] on button "next" at bounding box center [1252, 938] width 55 height 27
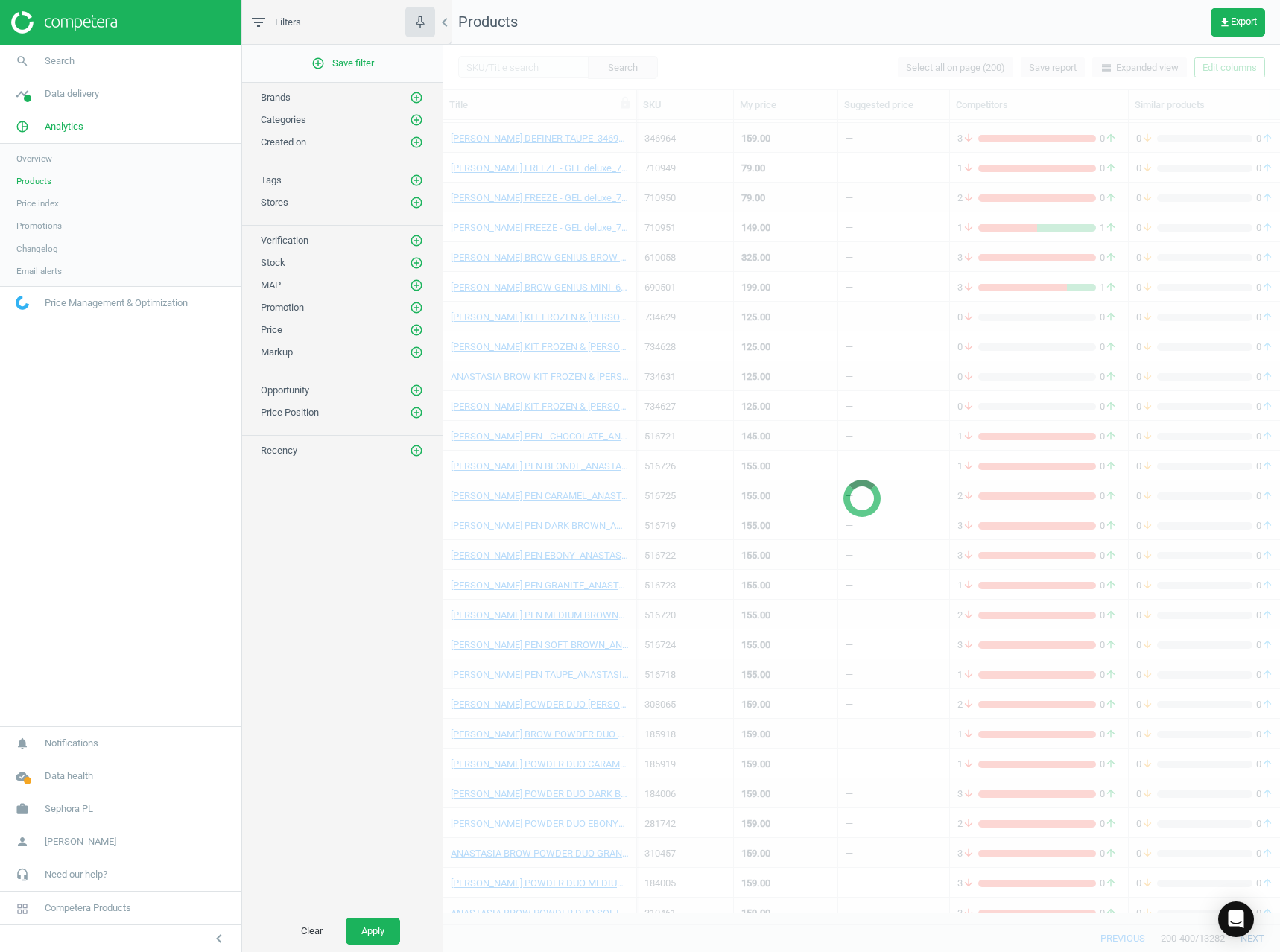
scroll to position [864, 0]
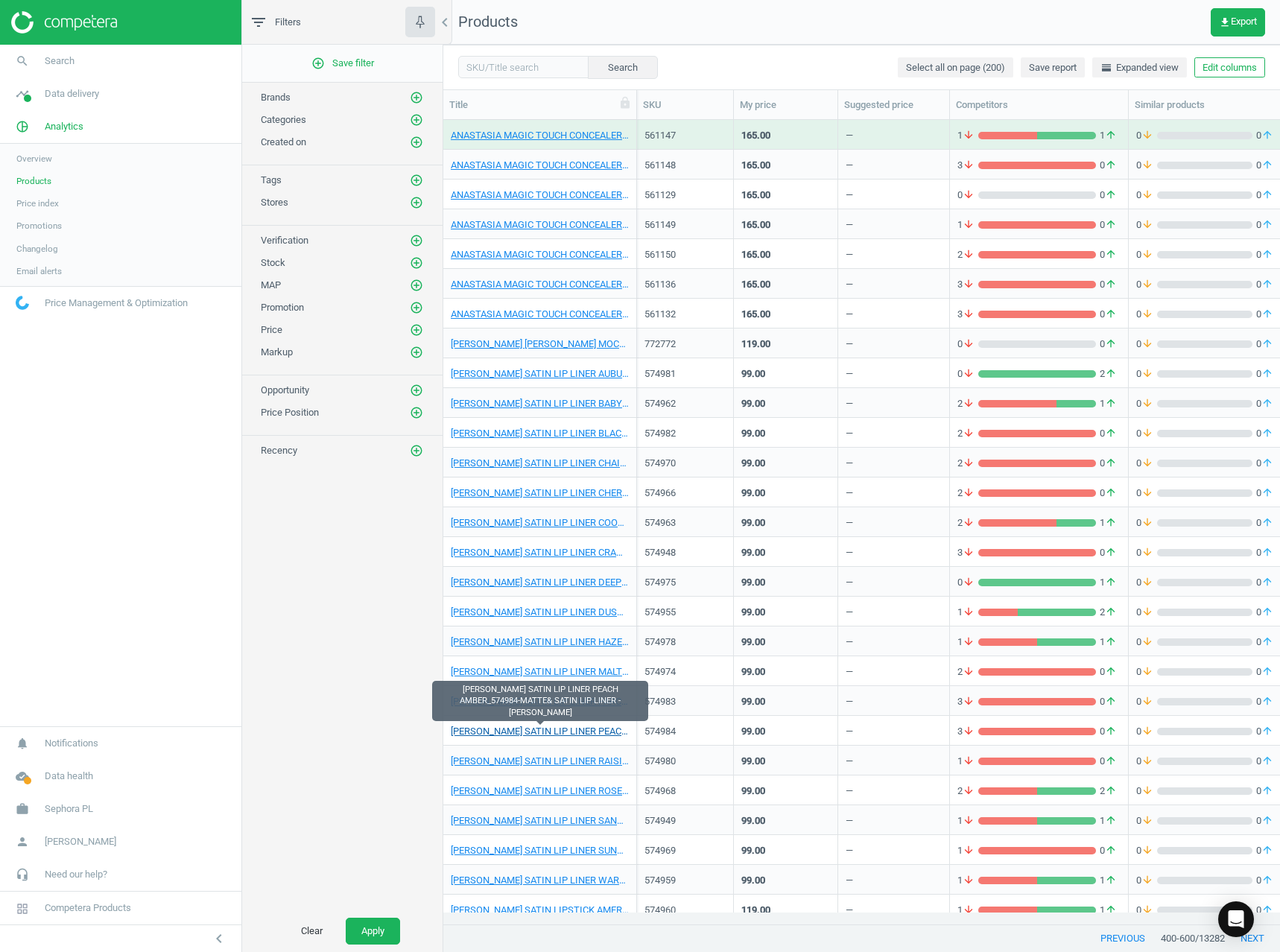
click at [555, 731] on link "[PERSON_NAME] SATIN LIP LINER PEACH AMBER_574984-MATTE& SATIN LIP LINER - [PERS…" at bounding box center [540, 732] width 178 height 14
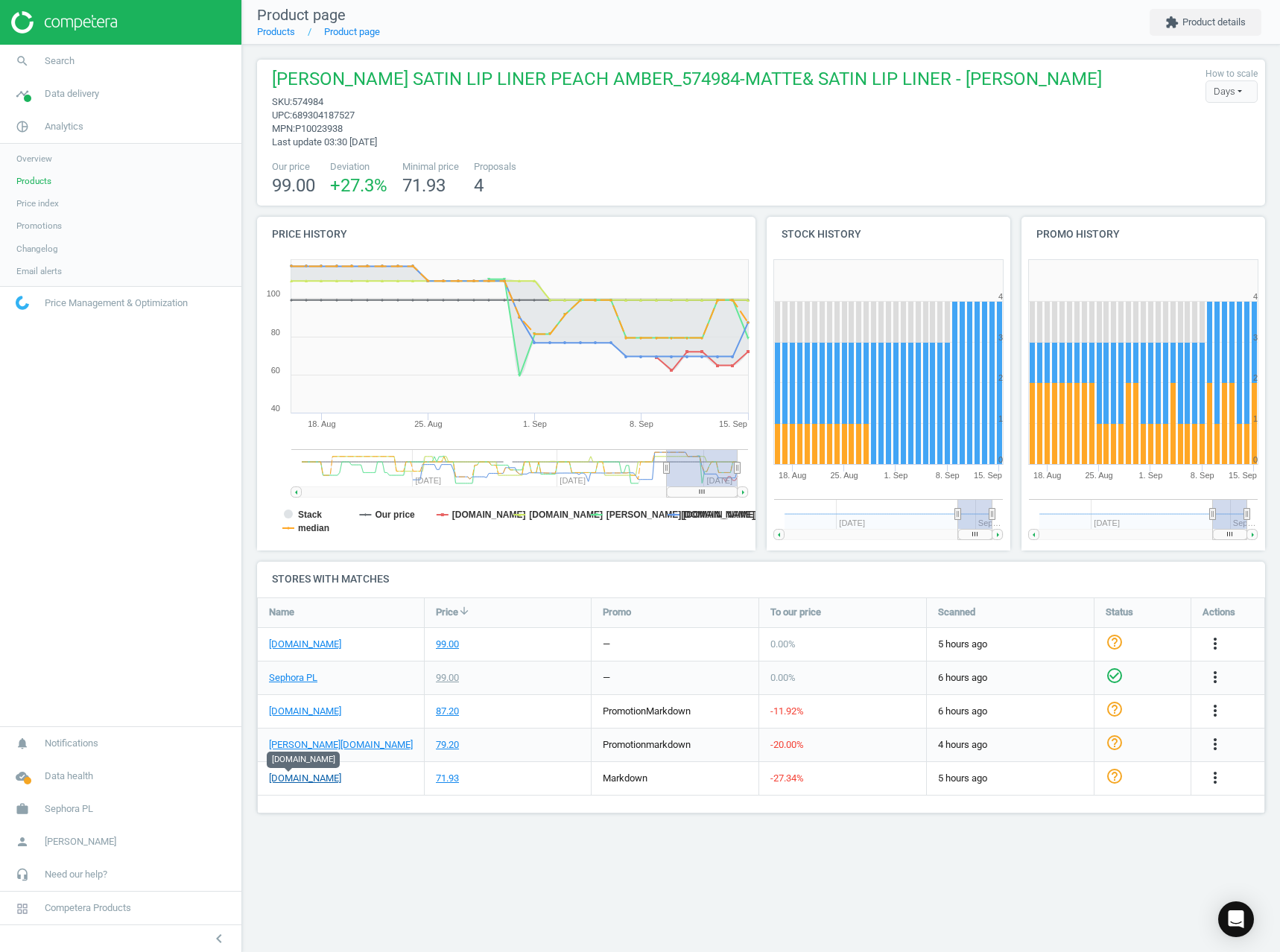
click at [283, 774] on link "[DOMAIN_NAME]" at bounding box center [305, 778] width 72 height 14
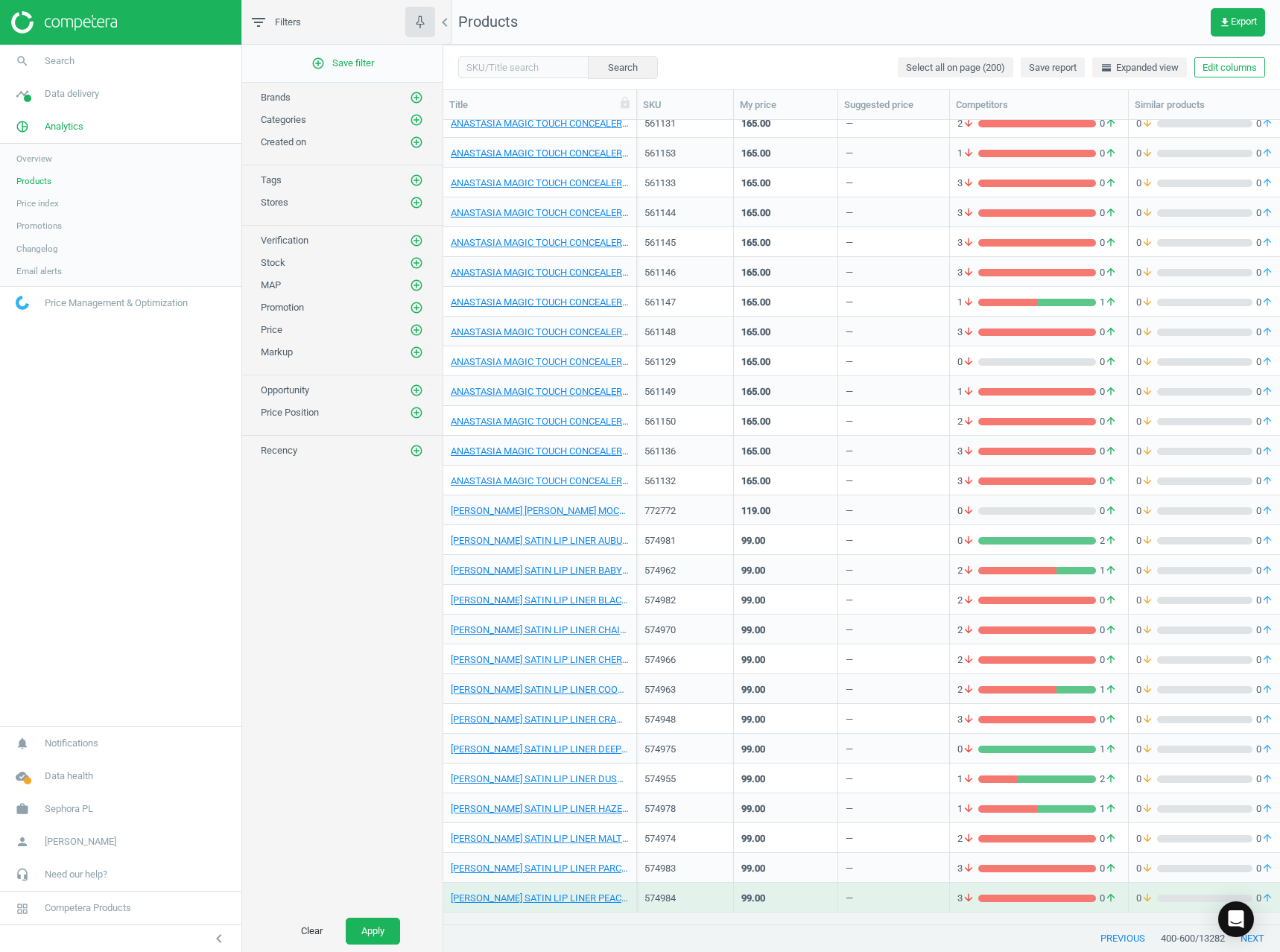
scroll to position [1144, 0]
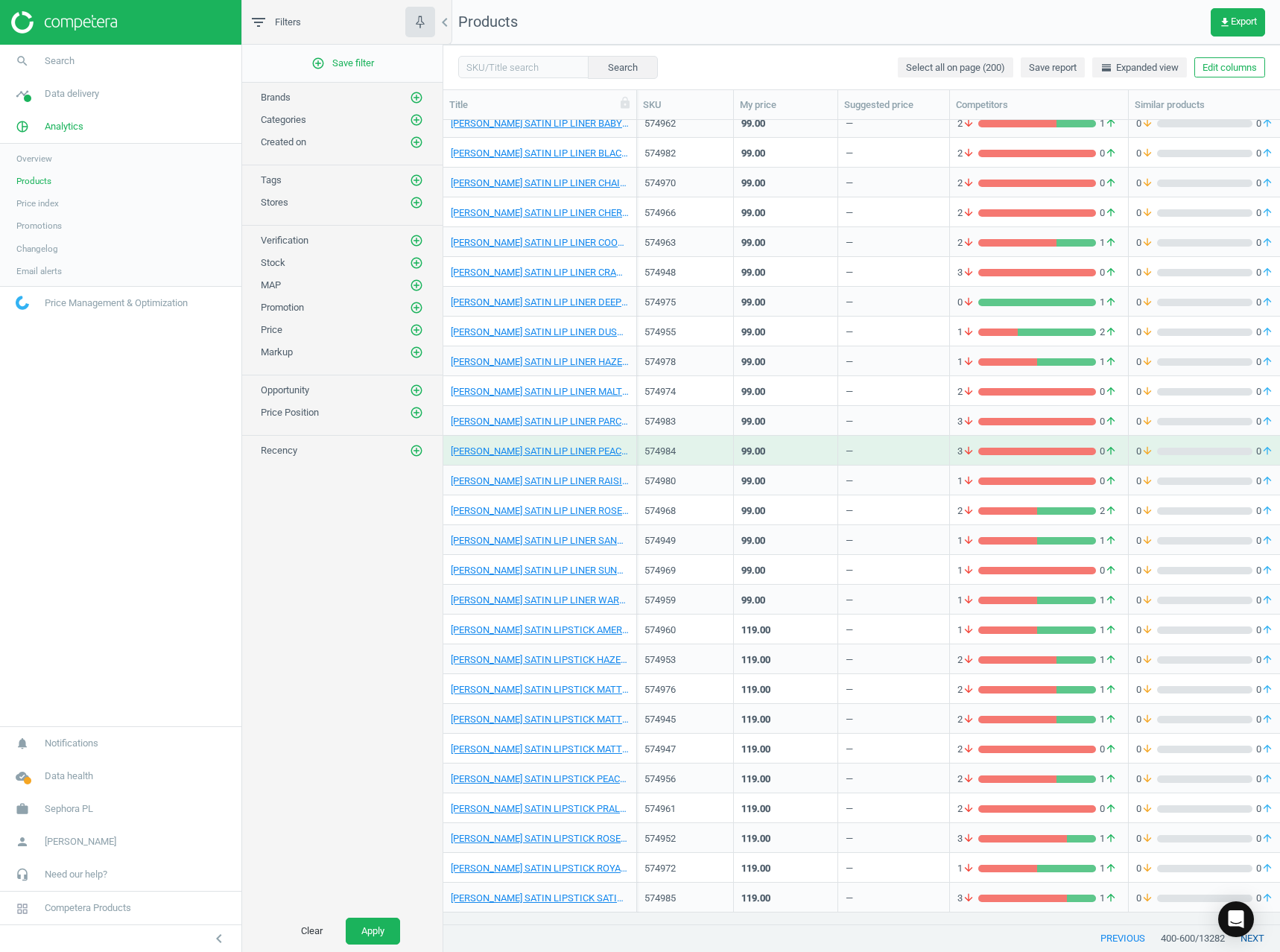
click at [1268, 939] on button "next" at bounding box center [1252, 938] width 55 height 27
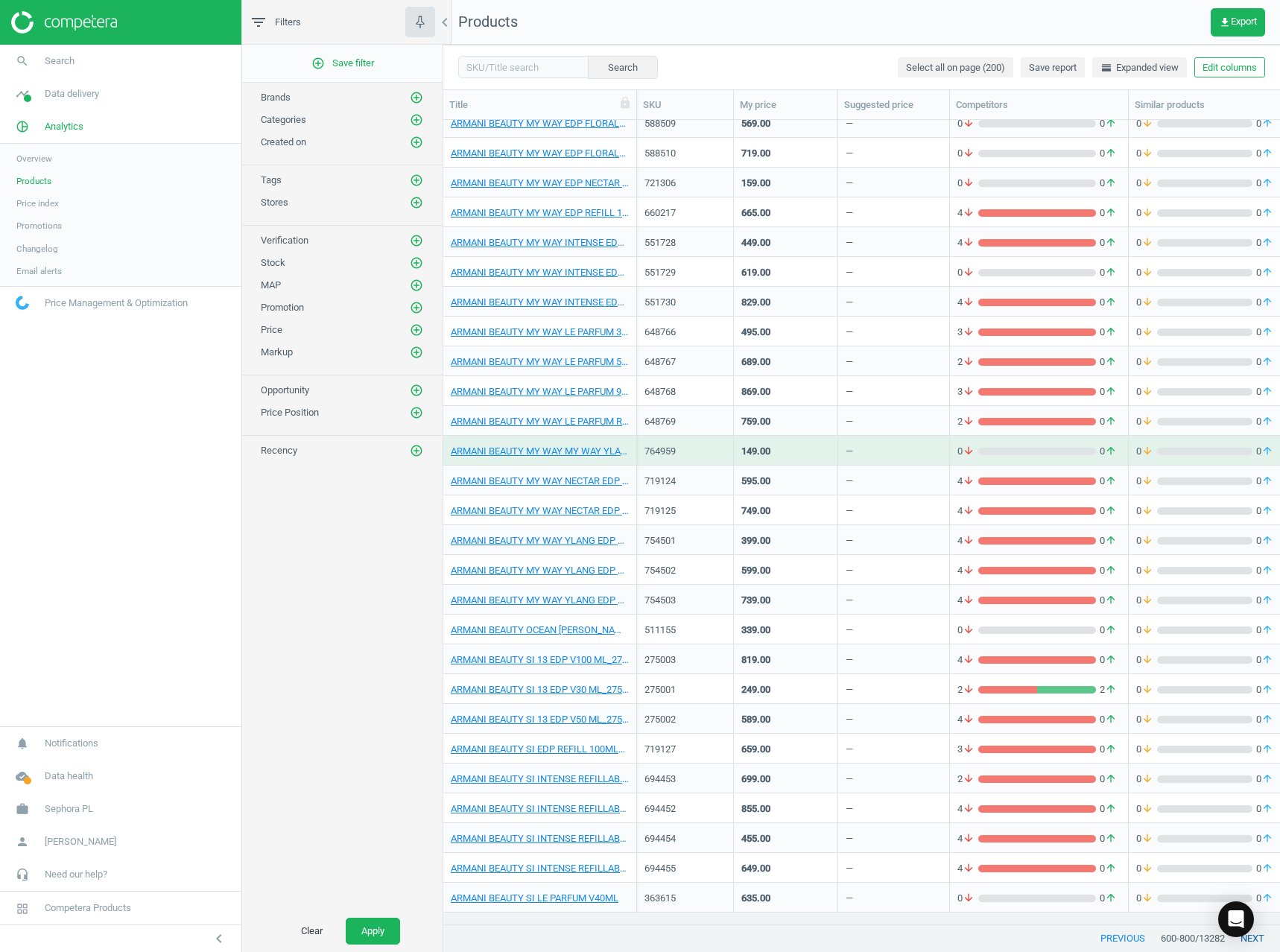
click at [1268, 939] on button "next" at bounding box center [1252, 938] width 55 height 27
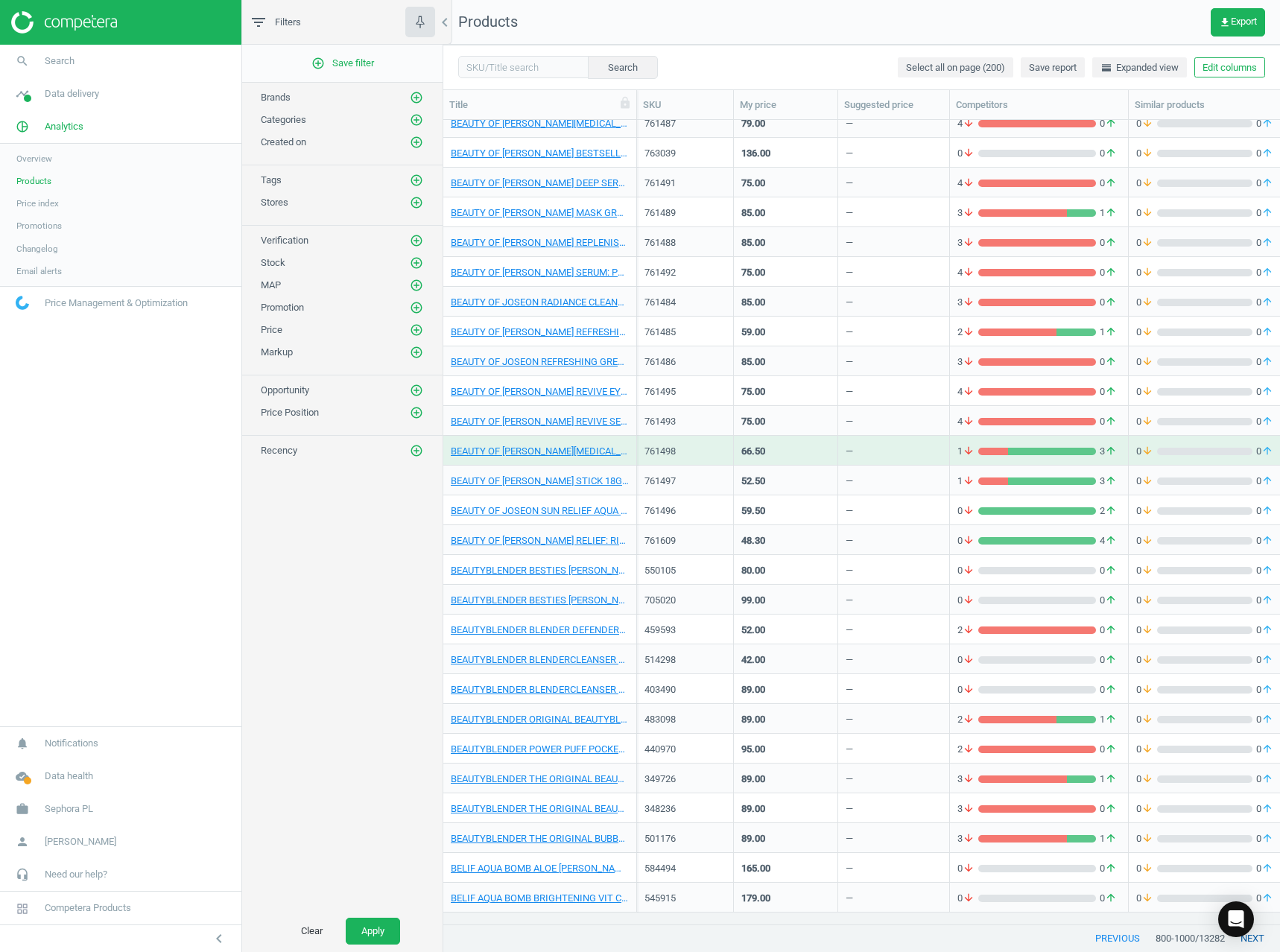
click at [1265, 940] on button "next" at bounding box center [1252, 938] width 55 height 27
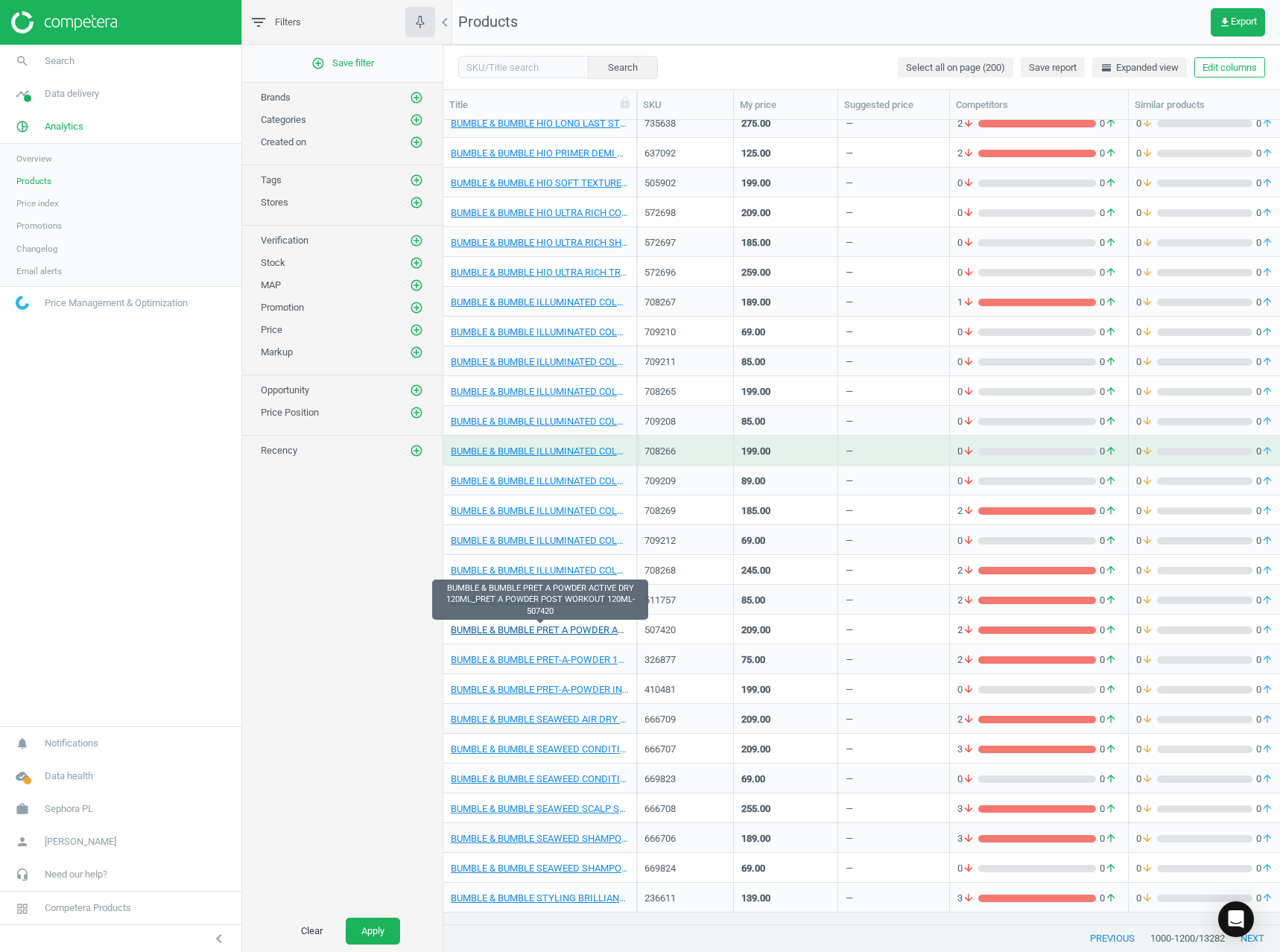
click at [556, 631] on link "BUMBLE & BUMBLE PRET A POWDER ACTIVE DRY 120ML_PRET A POWDER POST WORKOUT 120ML…" at bounding box center [540, 631] width 178 height 14
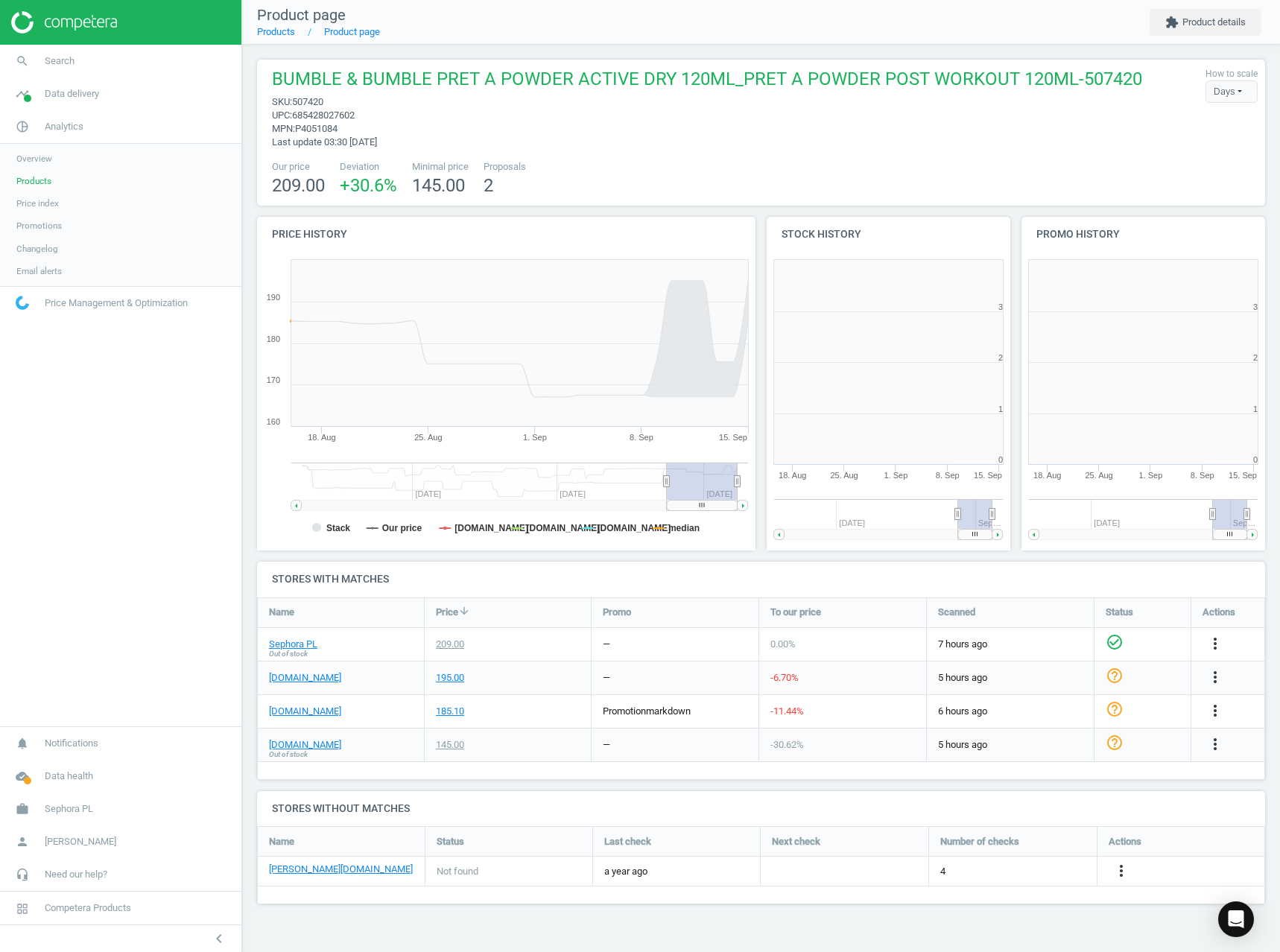
scroll to position [321, 266]
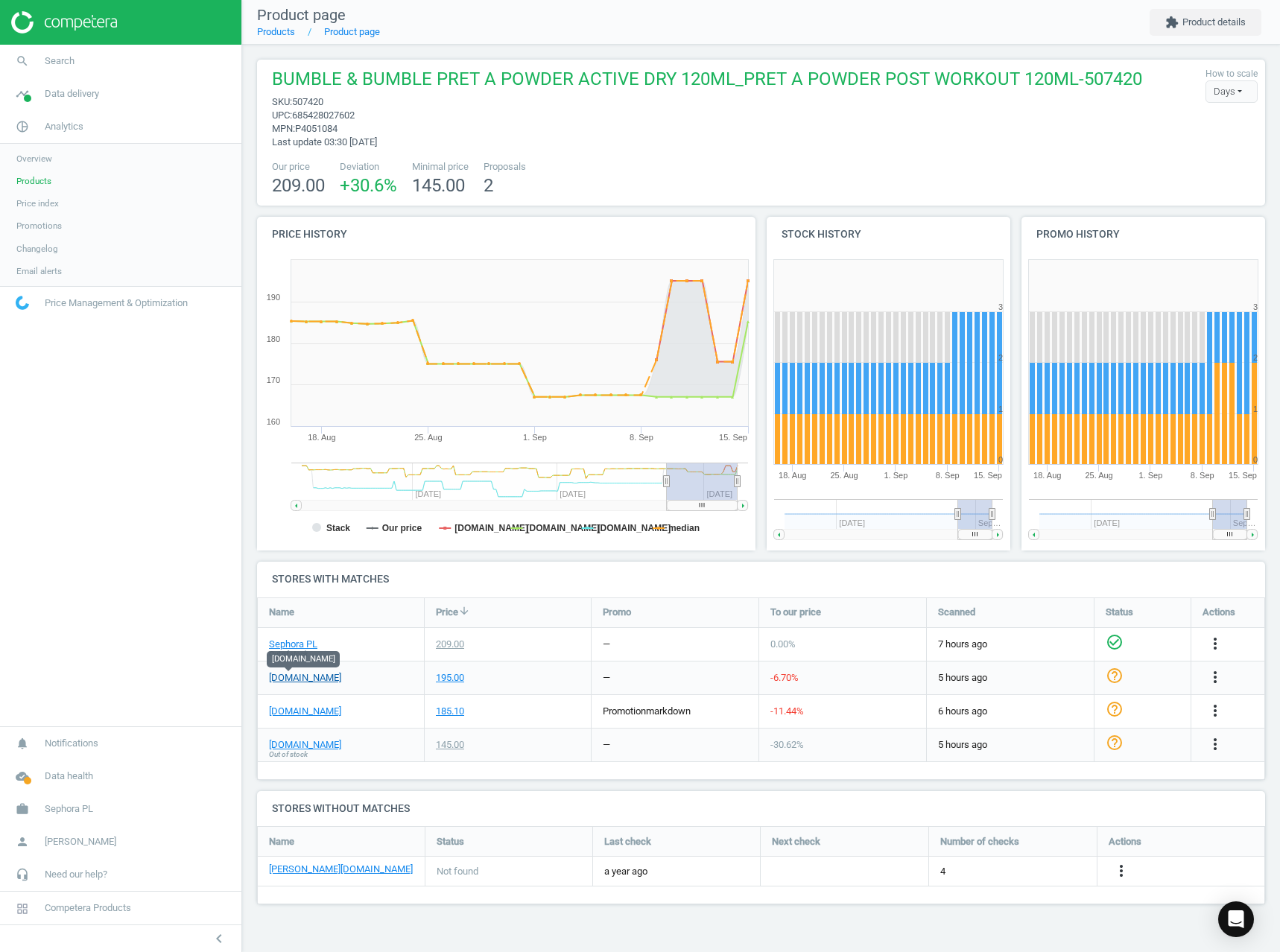
click at [273, 680] on link "[DOMAIN_NAME]" at bounding box center [305, 678] width 72 height 14
